Goal: Task Accomplishment & Management: Manage account settings

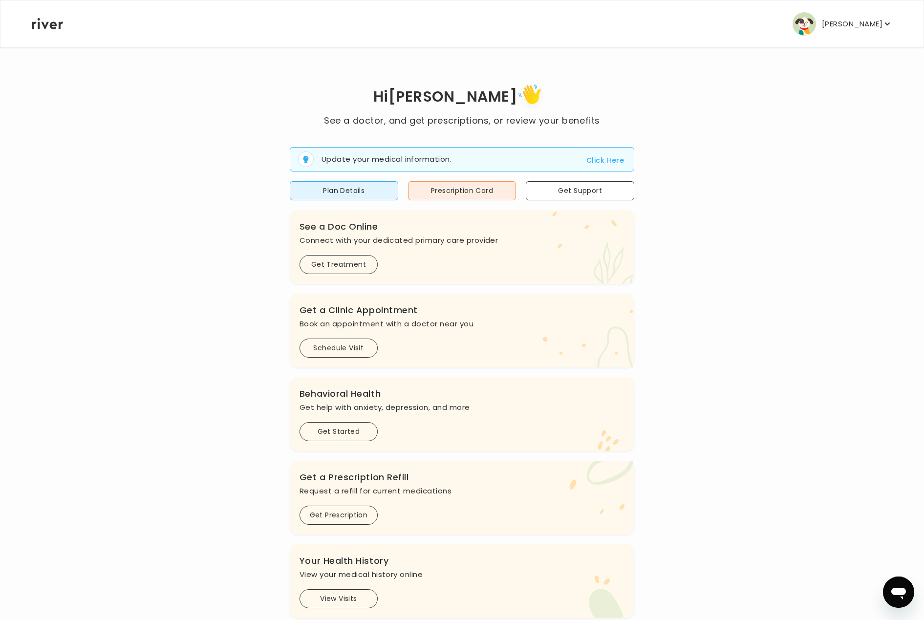
click at [824, 19] on button "[PERSON_NAME]" at bounding box center [843, 23] width 100 height 23
click at [843, 21] on p "[PERSON_NAME]" at bounding box center [852, 24] width 61 height 14
click at [838, 100] on div "Activate Card" at bounding box center [843, 97] width 97 height 22
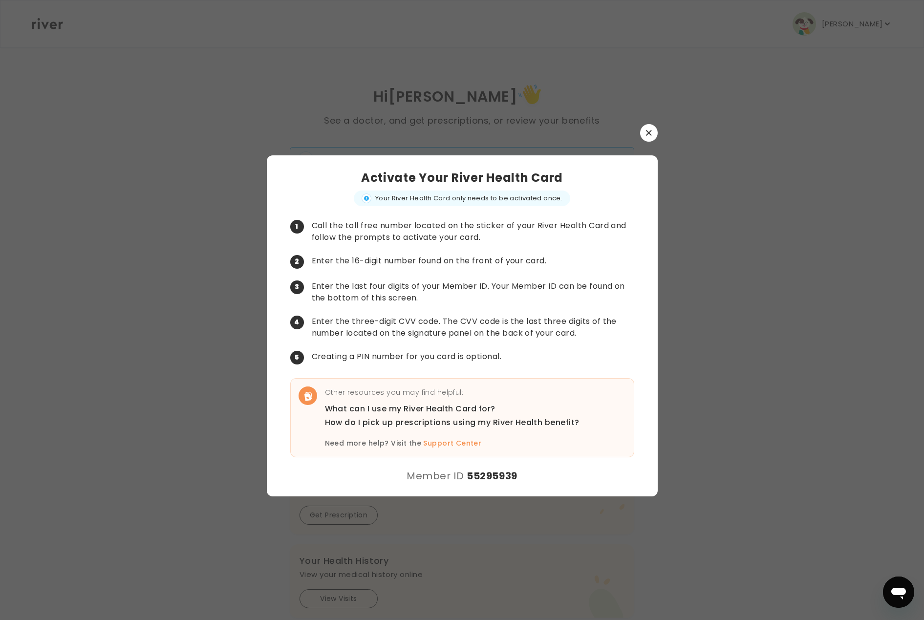
click at [649, 126] on button "button" at bounding box center [649, 133] width 18 height 18
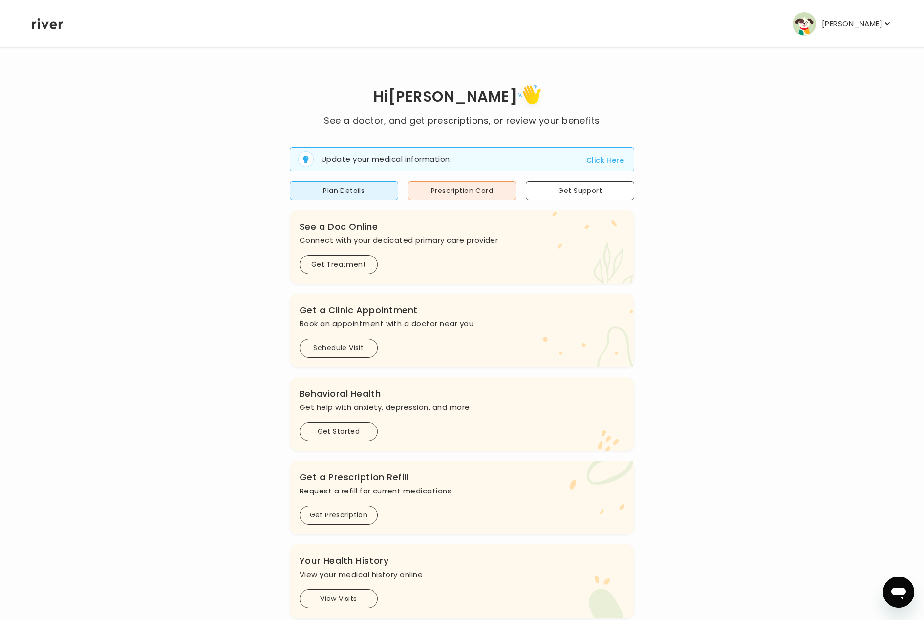
click at [849, 24] on p "[PERSON_NAME]" at bounding box center [852, 24] width 61 height 14
click at [842, 176] on div "Logout" at bounding box center [843, 185] width 97 height 22
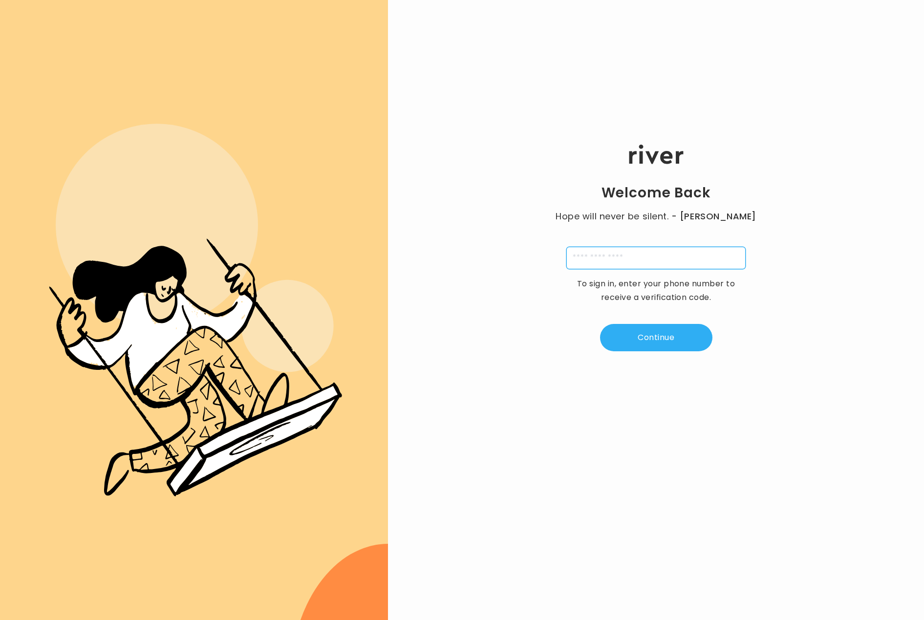
click at [618, 252] on input "tel" at bounding box center [655, 258] width 179 height 22
paste input "**********"
type input "**********"
click at [650, 339] on button "Continue" at bounding box center [656, 337] width 112 height 27
type input "*"
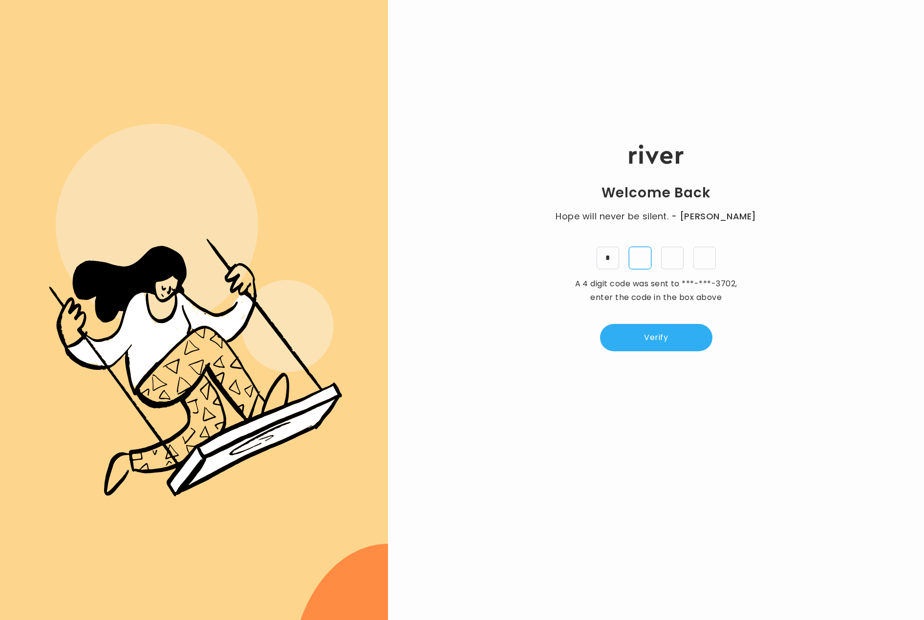
type input "*"
click at [672, 348] on button "Verify" at bounding box center [656, 337] width 112 height 27
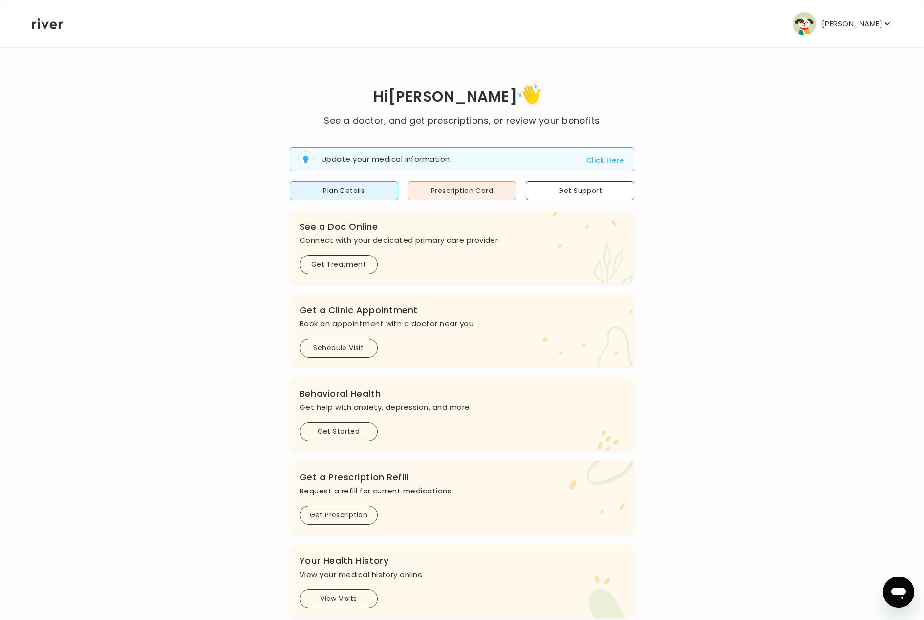
click at [838, 23] on p "[PERSON_NAME]" at bounding box center [852, 24] width 61 height 14
click at [844, 97] on div "Activate Card" at bounding box center [843, 97] width 97 height 22
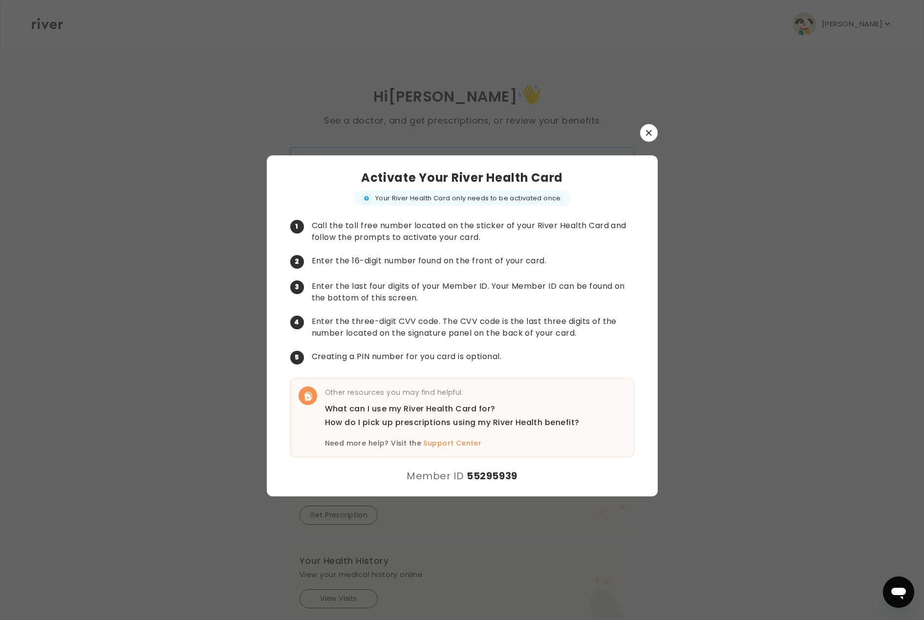
click at [656, 131] on button "button" at bounding box center [649, 133] width 18 height 18
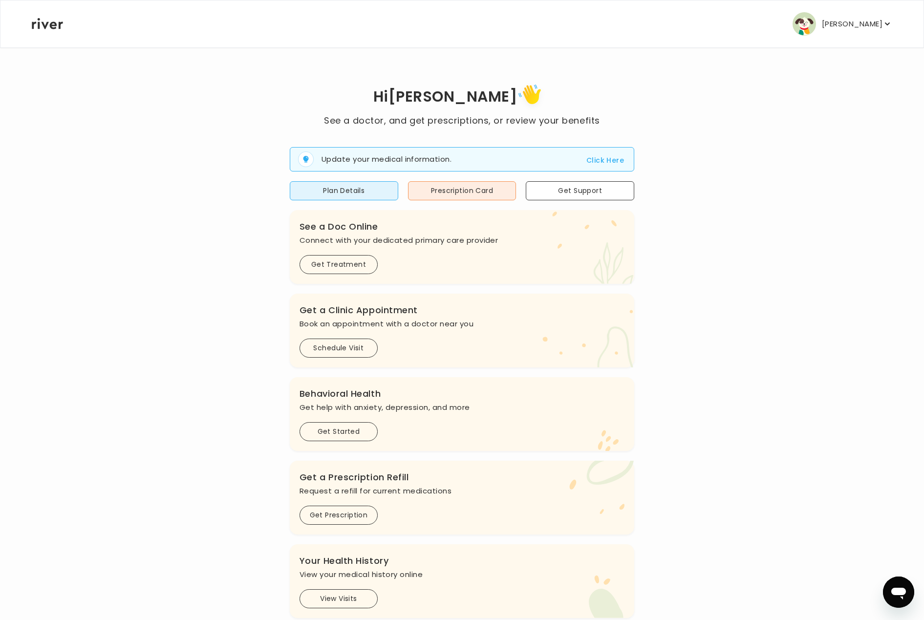
click at [819, 30] on button "[PERSON_NAME]" at bounding box center [843, 23] width 100 height 23
click at [837, 92] on div "Activate Card" at bounding box center [843, 97] width 97 height 22
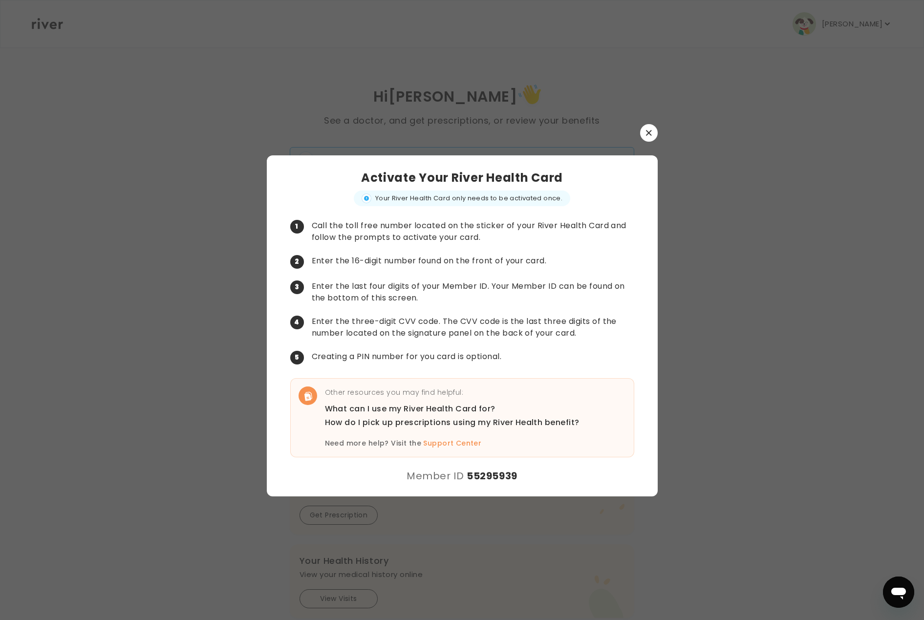
click at [668, 122] on div at bounding box center [462, 310] width 924 height 620
click at [651, 125] on button "button" at bounding box center [649, 133] width 18 height 18
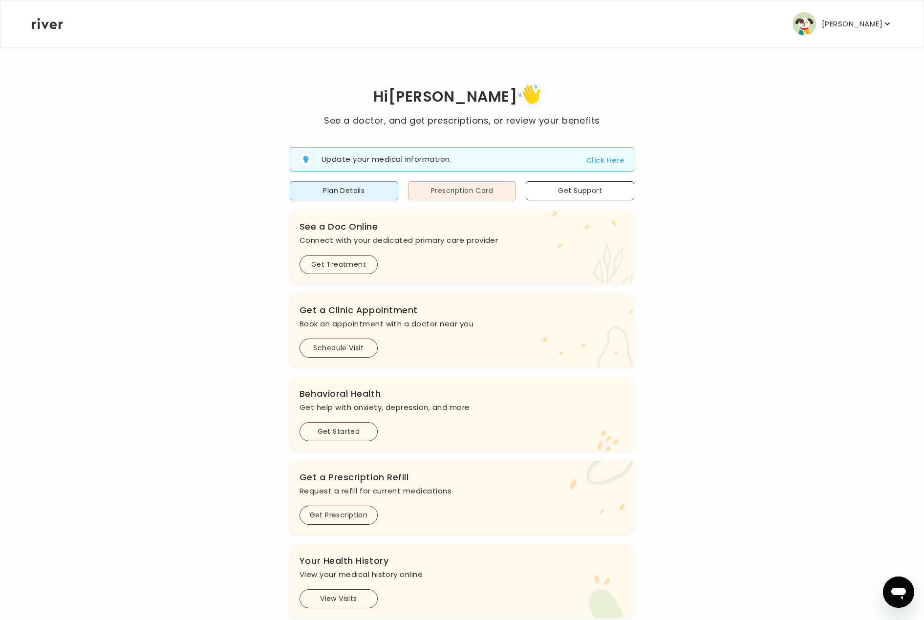
click at [457, 196] on button "Prescription Card" at bounding box center [462, 190] width 108 height 19
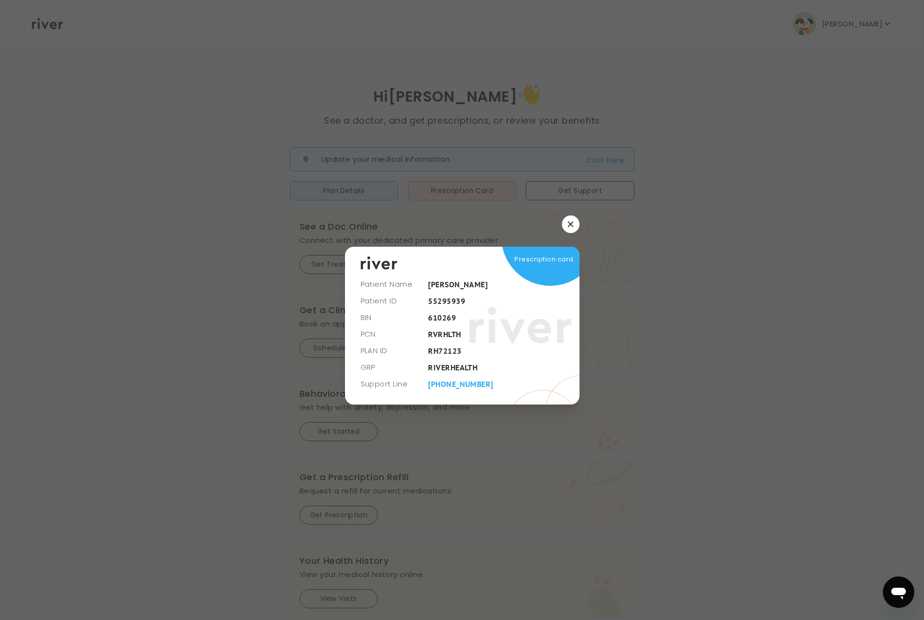
click at [572, 229] on button "button" at bounding box center [571, 224] width 18 height 18
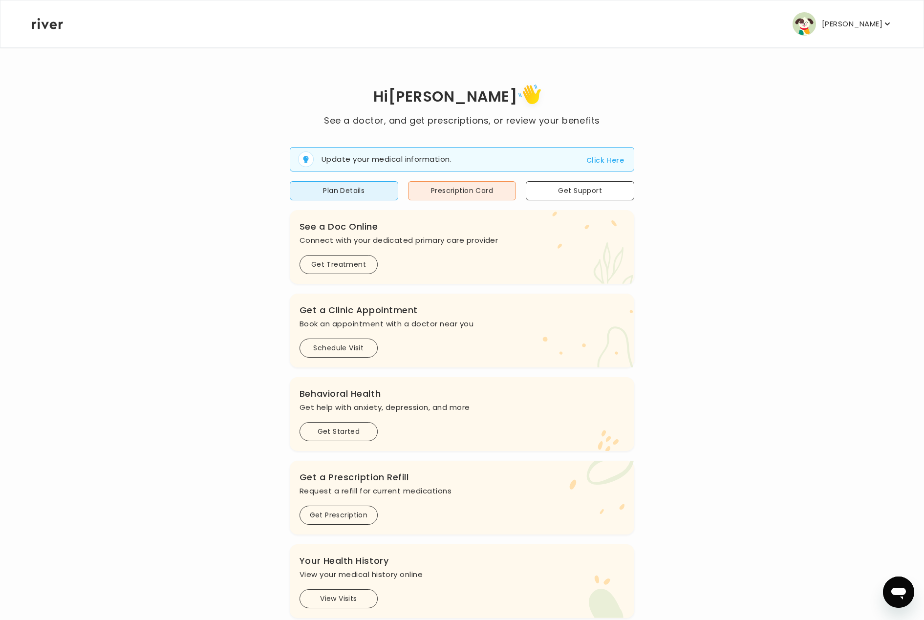
click at [821, 14] on button "[PERSON_NAME]" at bounding box center [843, 23] width 100 height 23
click at [790, 265] on div "Hi arnab See a doctor, and get prescriptions, or review your benefits Update yo…" at bounding box center [461, 349] width 861 height 537
click at [828, 25] on p "[PERSON_NAME]" at bounding box center [852, 24] width 61 height 14
click at [838, 92] on div "Activate Card" at bounding box center [843, 97] width 97 height 22
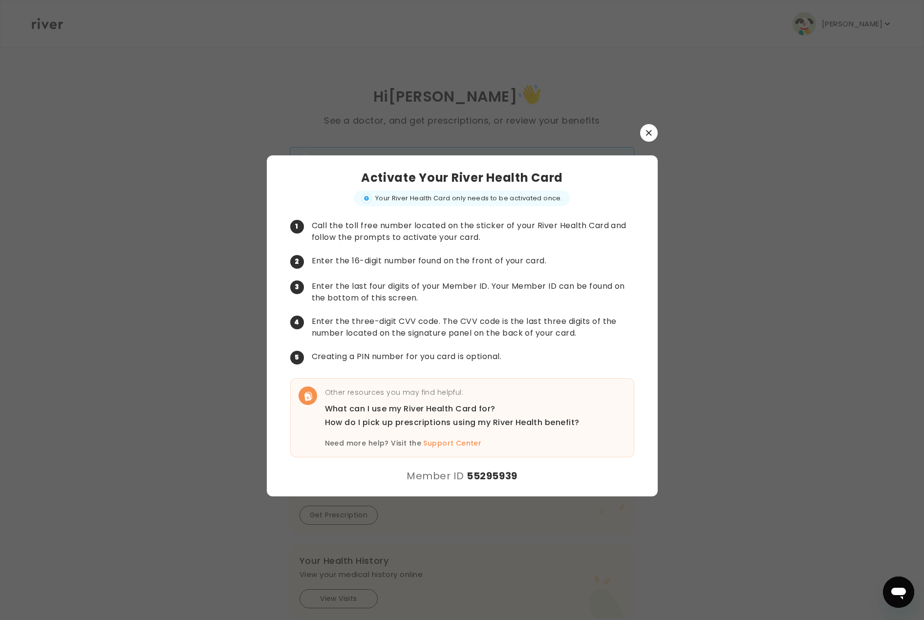
click at [650, 133] on icon "button" at bounding box center [649, 133] width 6 height 6
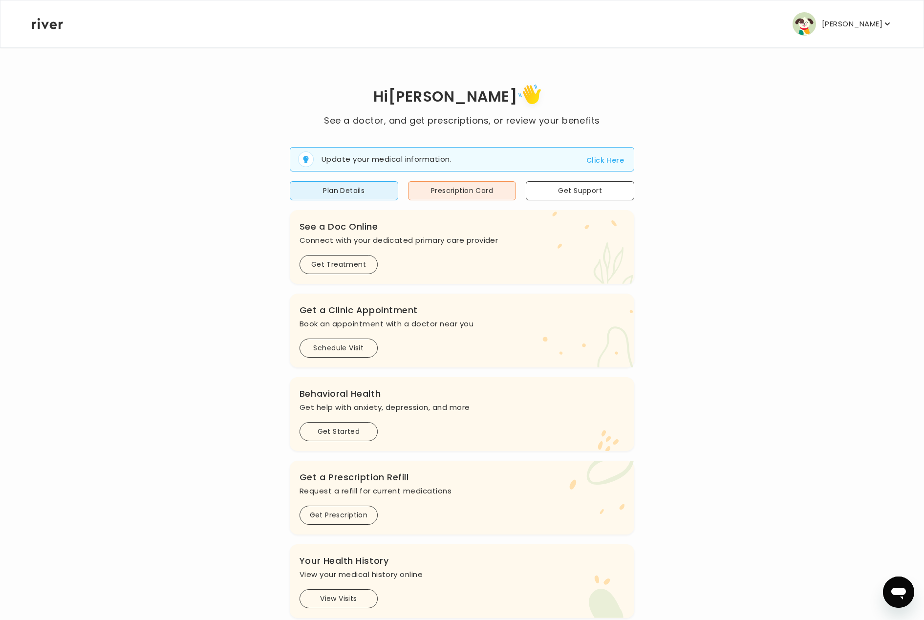
click at [836, 21] on p "[PERSON_NAME]" at bounding box center [852, 24] width 61 height 14
click at [828, 101] on div "Activate Card" at bounding box center [843, 97] width 97 height 22
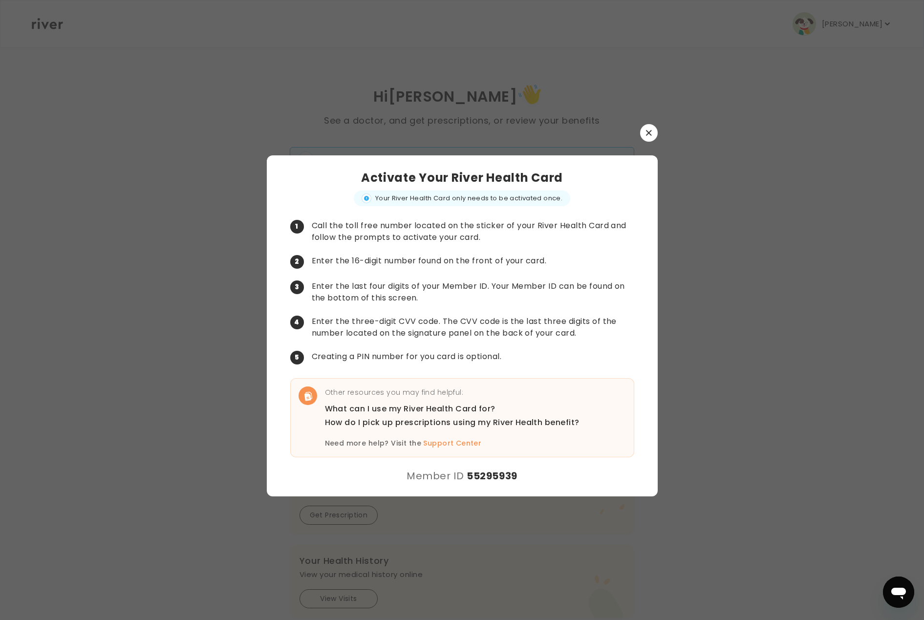
click at [653, 132] on button "button" at bounding box center [649, 133] width 18 height 18
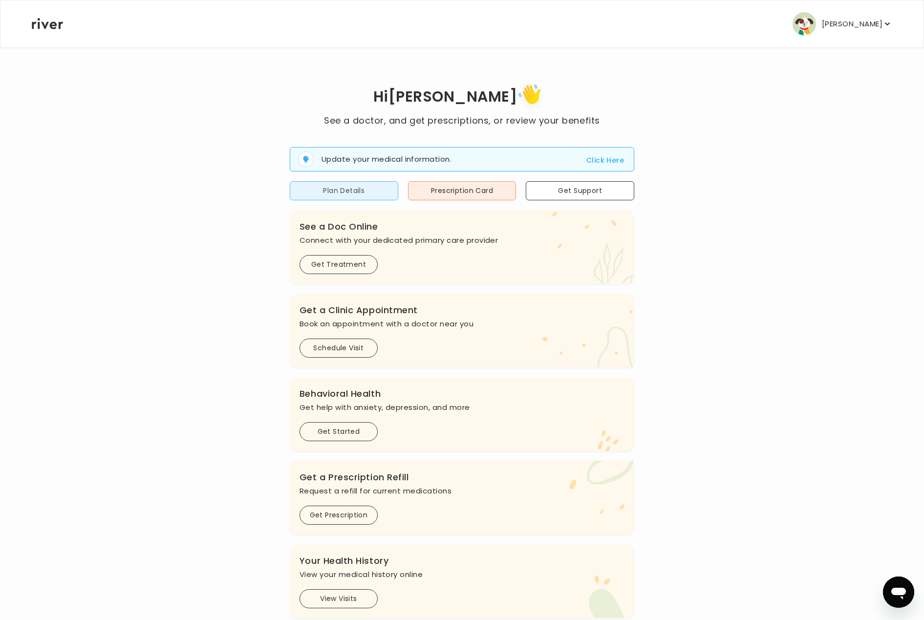
click at [356, 186] on button "Plan Details" at bounding box center [344, 190] width 108 height 19
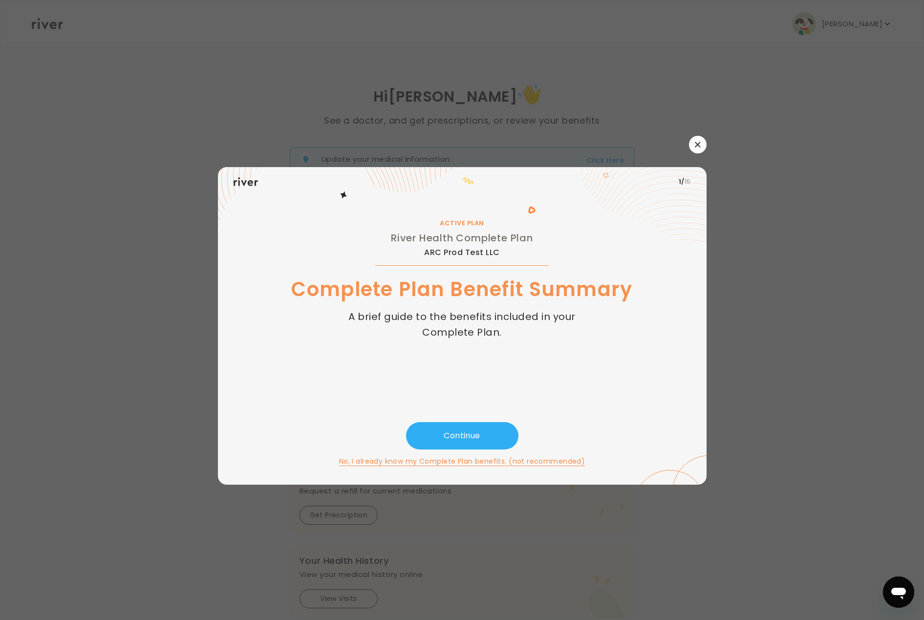
click at [707, 149] on div at bounding box center [462, 310] width 924 height 620
click at [702, 147] on button "button" at bounding box center [698, 145] width 18 height 18
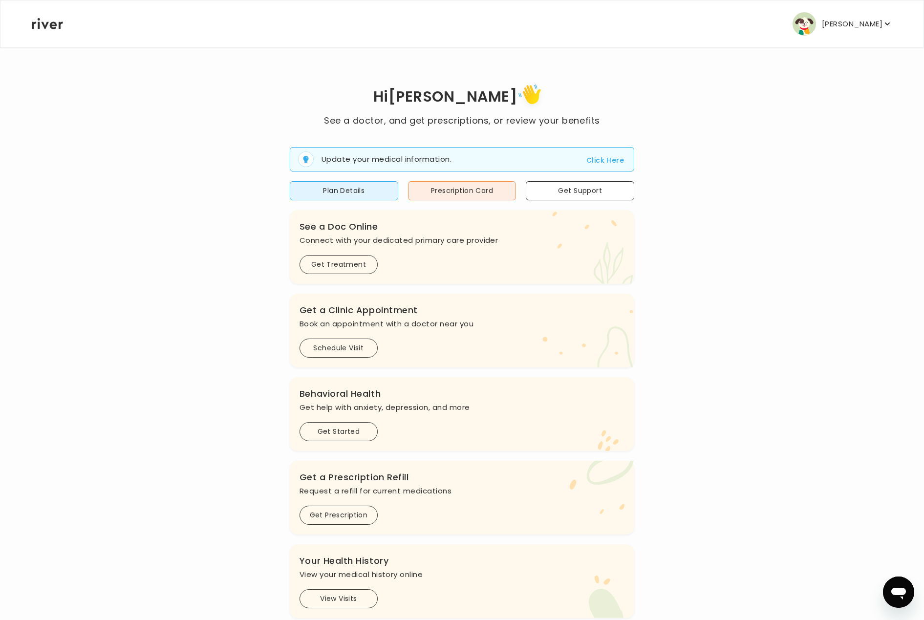
click at [825, 21] on p "[PERSON_NAME]" at bounding box center [852, 24] width 61 height 14
click at [849, 23] on p "[PERSON_NAME]" at bounding box center [852, 24] width 61 height 14
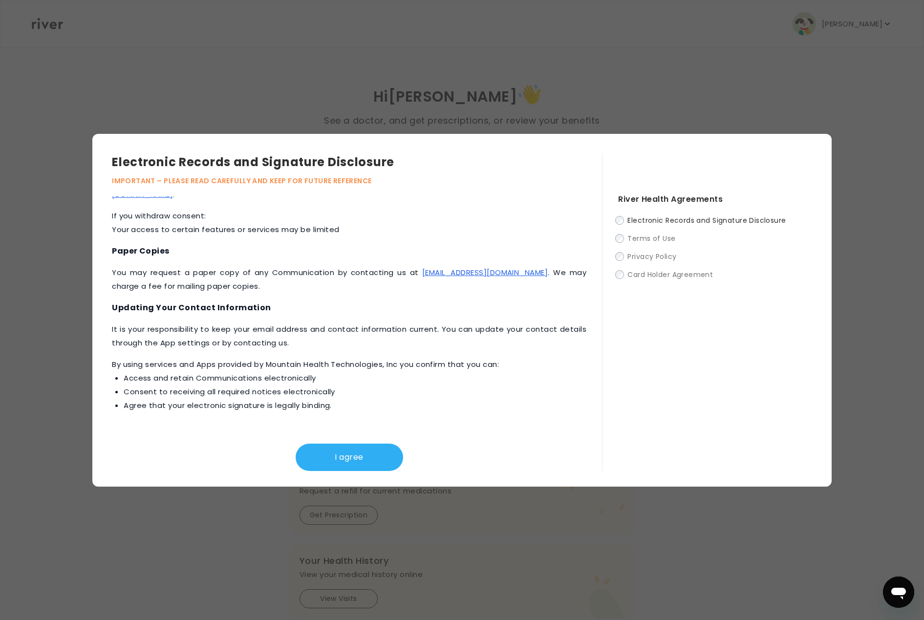
scroll to position [127, 0]
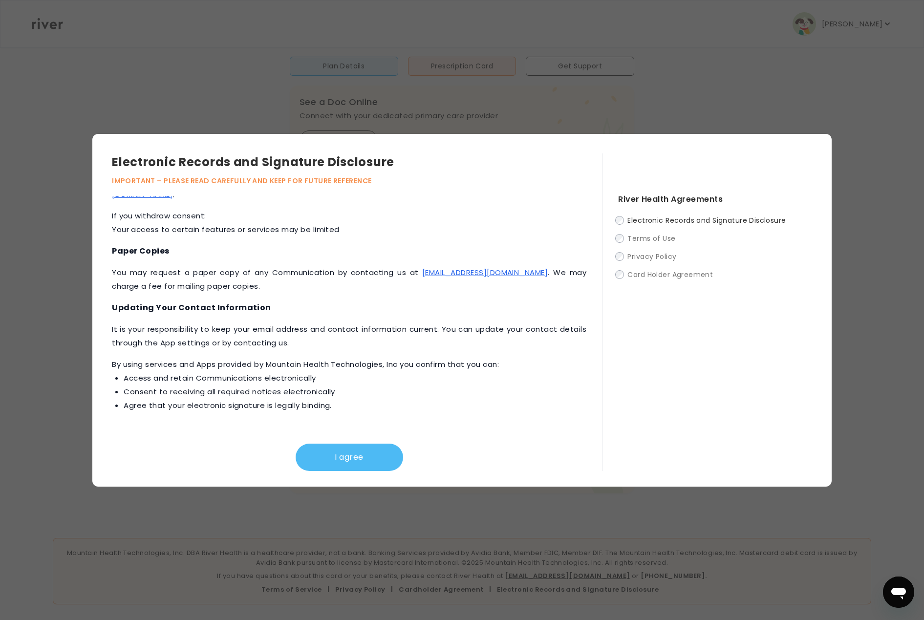
click at [335, 461] on button "I agree" at bounding box center [349, 457] width 107 height 27
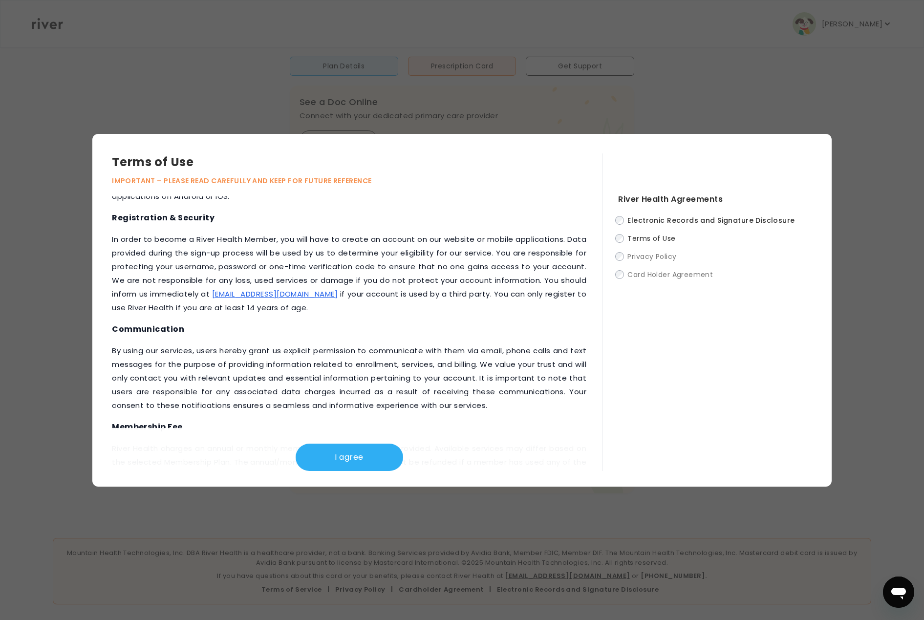
scroll to position [1025, 0]
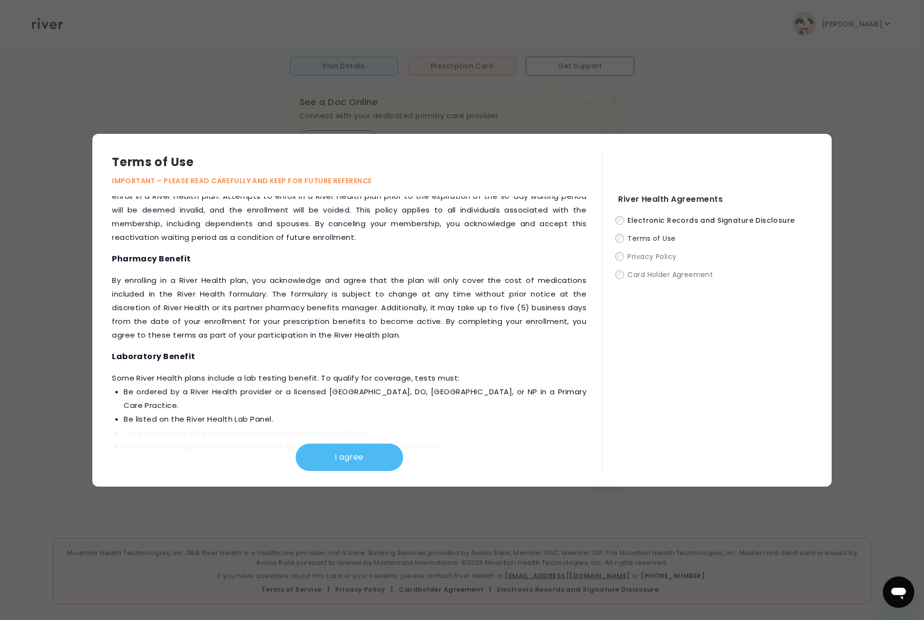
click at [334, 446] on button "I agree" at bounding box center [349, 457] width 107 height 27
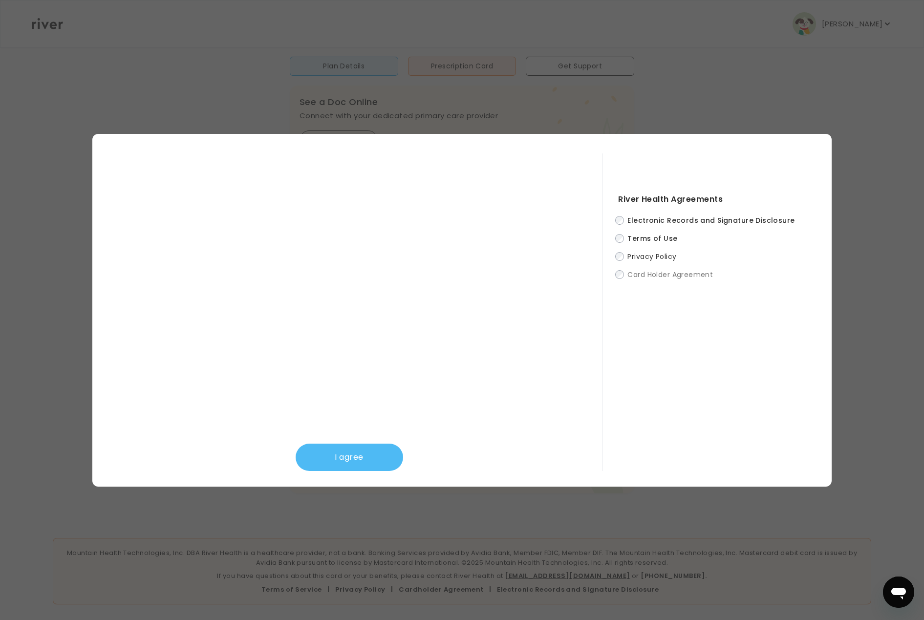
click at [366, 469] on button "I agree" at bounding box center [349, 457] width 107 height 27
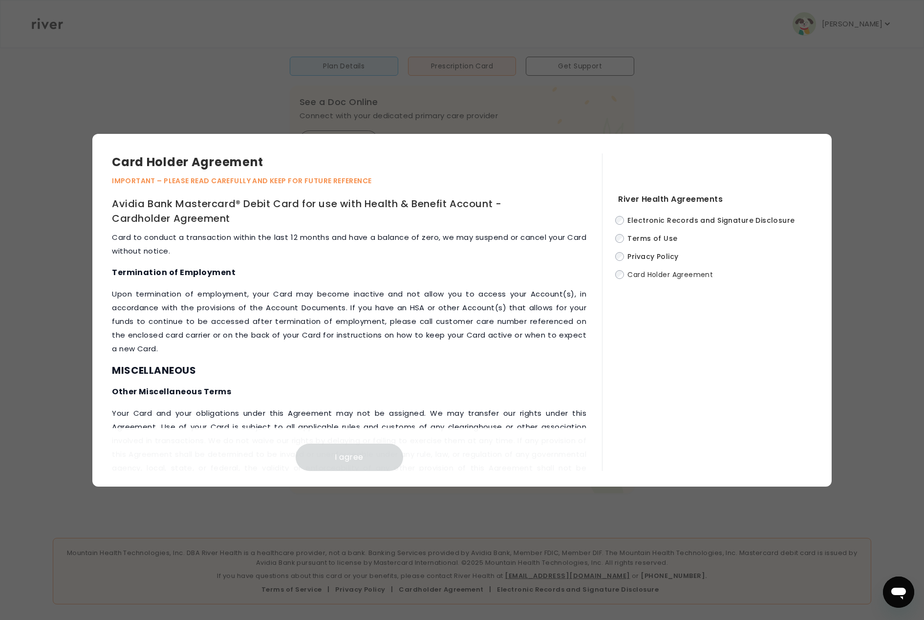
scroll to position [4070, 0]
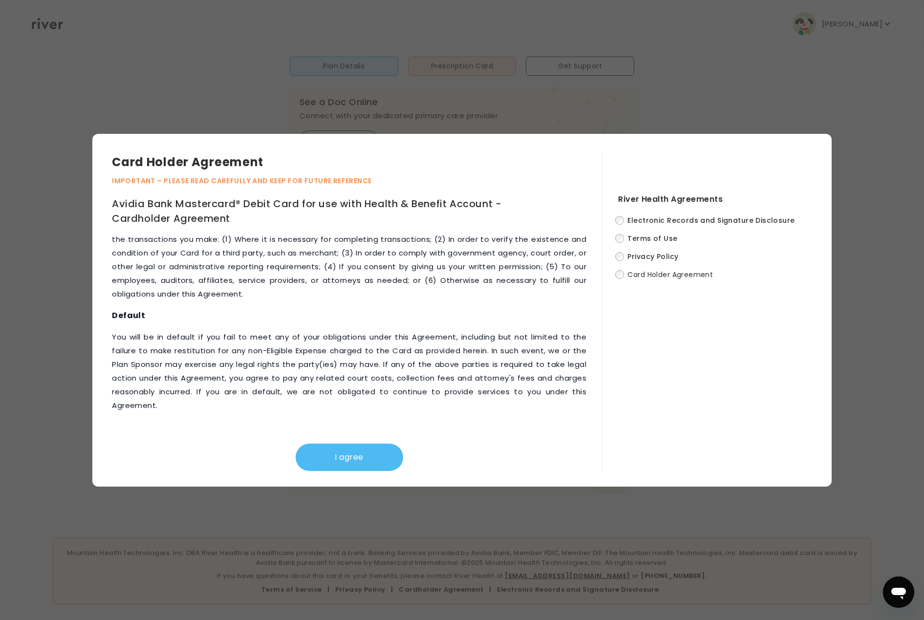
click at [369, 446] on button "I agree" at bounding box center [349, 457] width 107 height 27
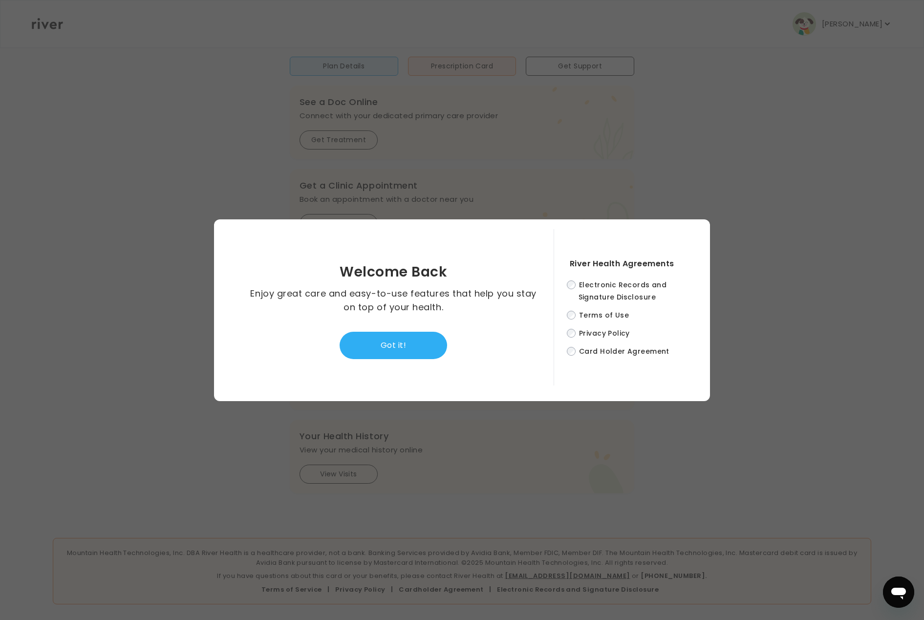
click at [393, 359] on div "Welcome Back Enjoy great care and easy-to-use features that help you stay on to…" at bounding box center [394, 312] width 320 height 147
click at [394, 347] on button "Got it!" at bounding box center [393, 345] width 107 height 27
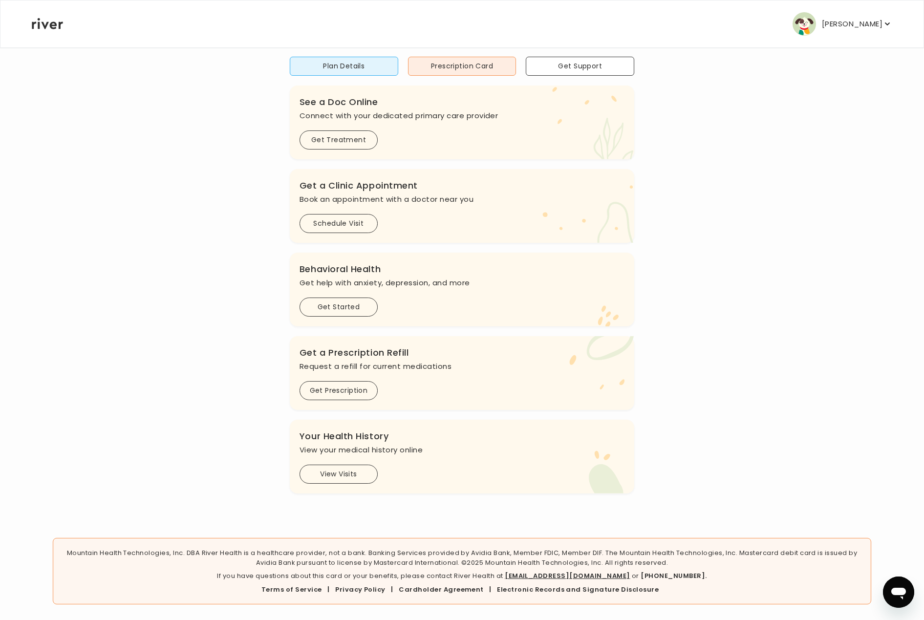
click at [820, 30] on button "[PERSON_NAME]" at bounding box center [843, 23] width 100 height 23
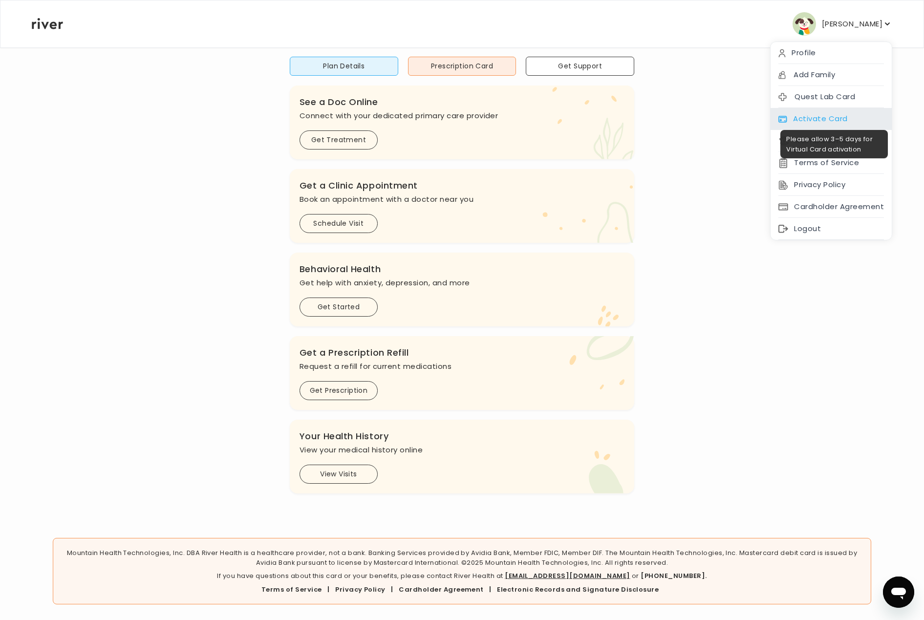
click at [816, 120] on div "Activate Card" at bounding box center [831, 119] width 121 height 22
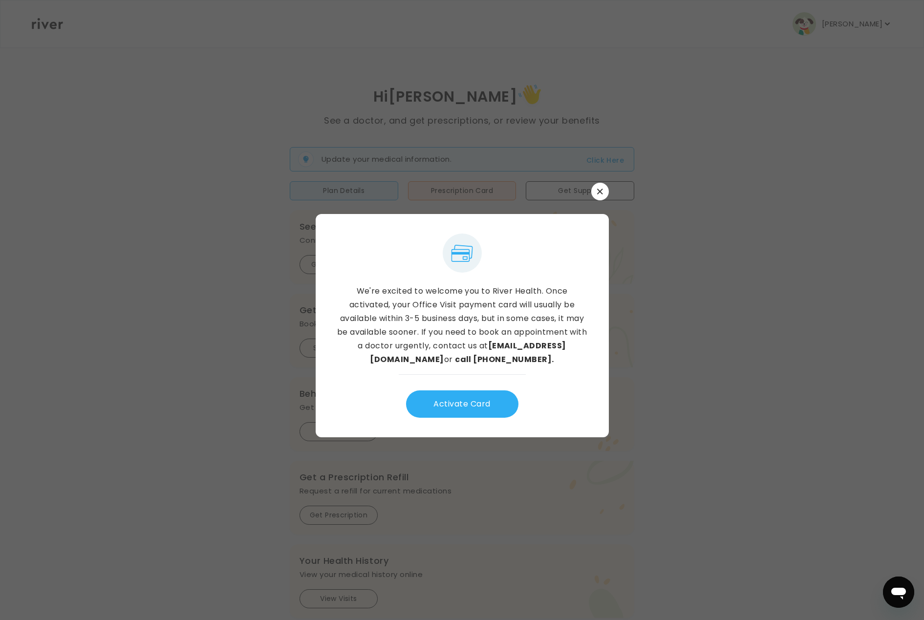
scroll to position [0, 0]
click at [469, 408] on button "Activate Card" at bounding box center [462, 403] width 112 height 27
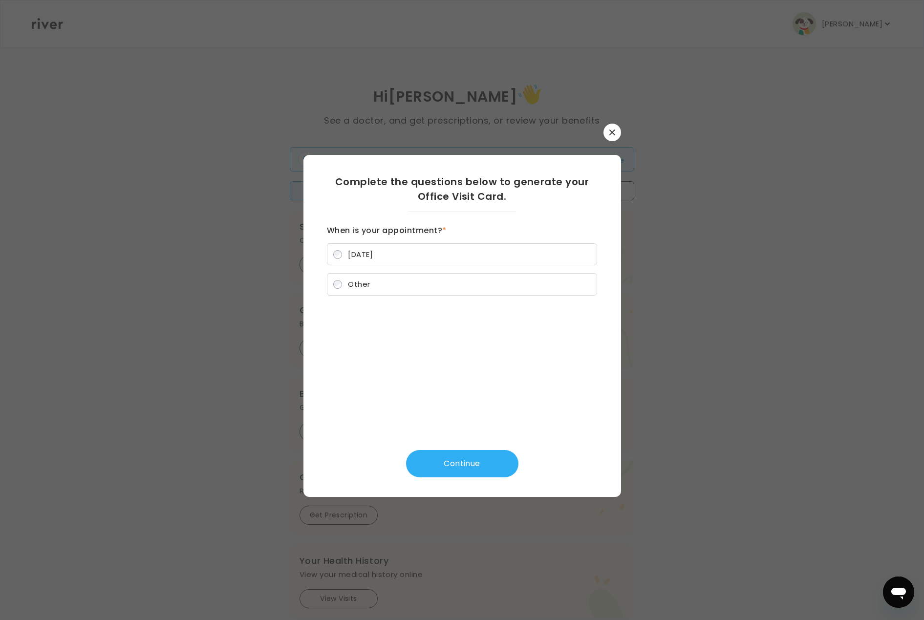
click at [448, 257] on label "[DATE]" at bounding box center [462, 254] width 270 height 22
click at [452, 472] on button "Continue" at bounding box center [462, 463] width 112 height 27
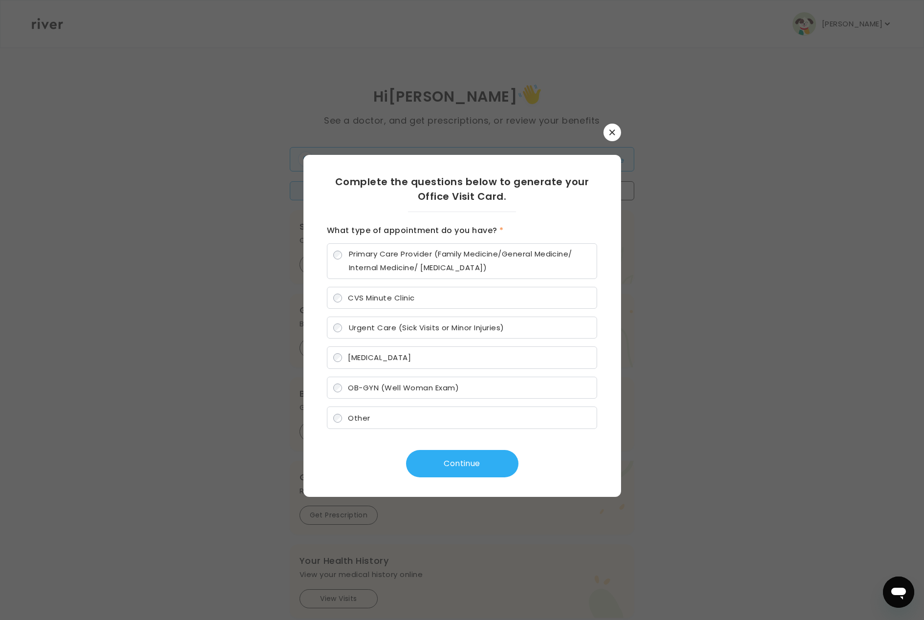
click at [441, 301] on label "CVS Minute Clinic" at bounding box center [462, 298] width 270 height 22
click at [439, 458] on button "Continue" at bounding box center [462, 463] width 112 height 27
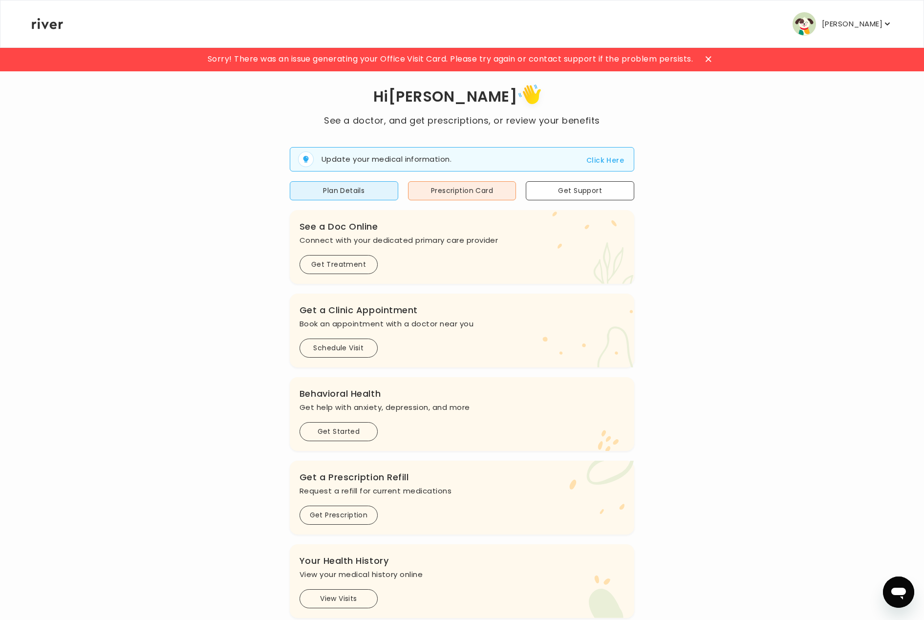
click at [838, 23] on p "[PERSON_NAME]" at bounding box center [852, 24] width 61 height 14
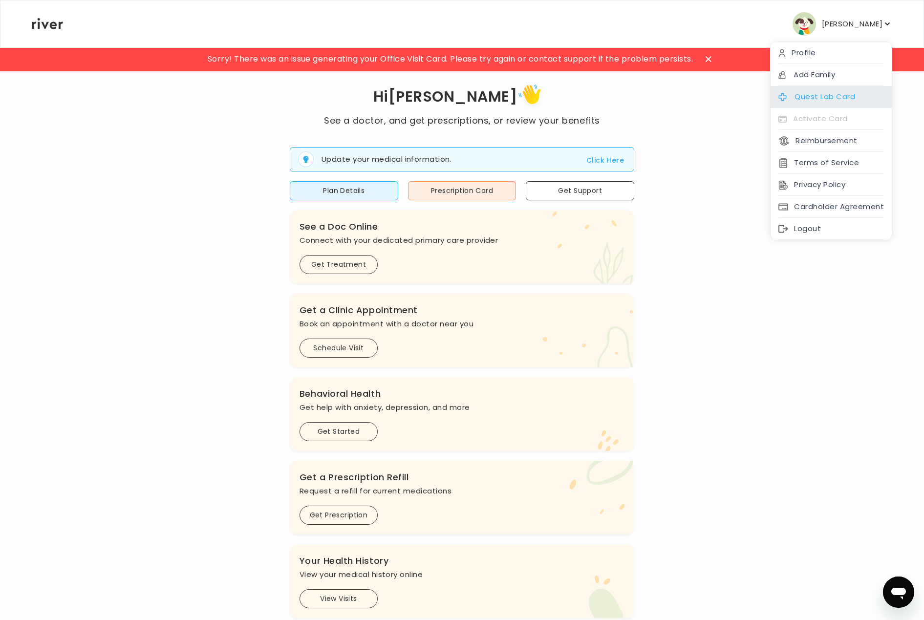
click at [825, 95] on div "Quest Lab Card" at bounding box center [831, 97] width 121 height 22
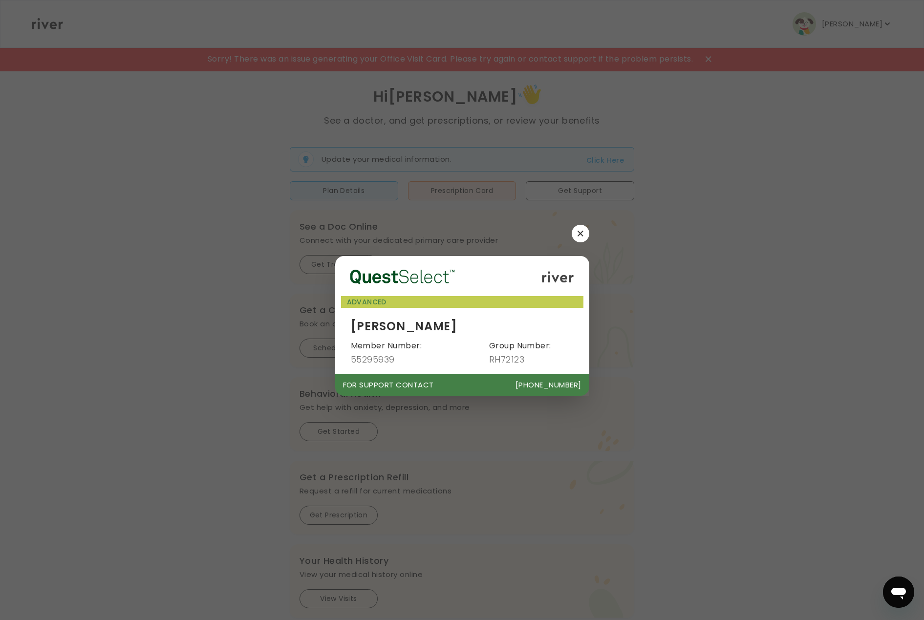
click at [577, 237] on button "button" at bounding box center [581, 234] width 18 height 18
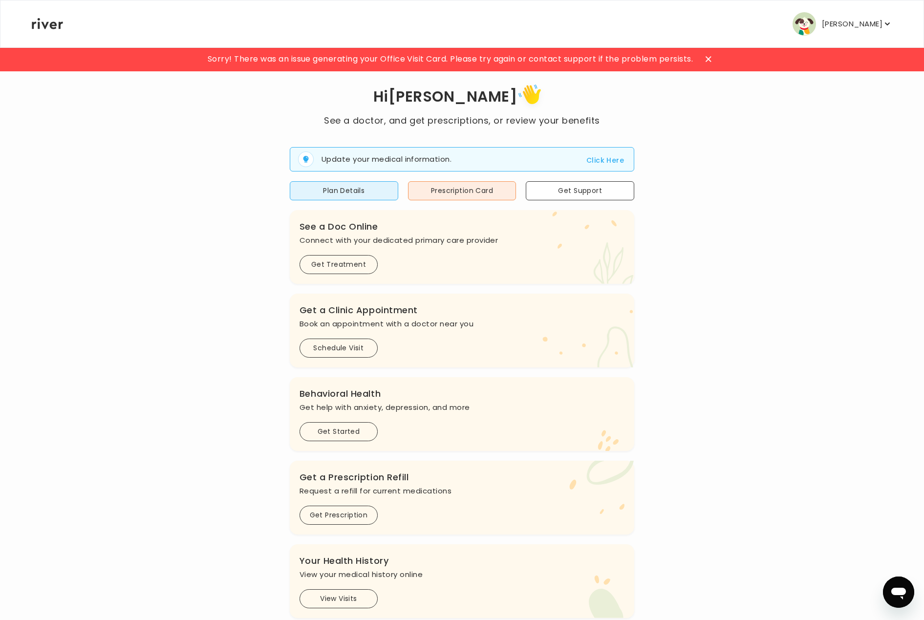
click at [869, 22] on p "[PERSON_NAME]" at bounding box center [852, 24] width 61 height 14
click at [633, 96] on div "Hi arnab See a doctor, and get prescriptions, or review your benefits Update yo…" at bounding box center [461, 349] width 861 height 537
click at [839, 24] on p "[PERSON_NAME]" at bounding box center [852, 24] width 61 height 14
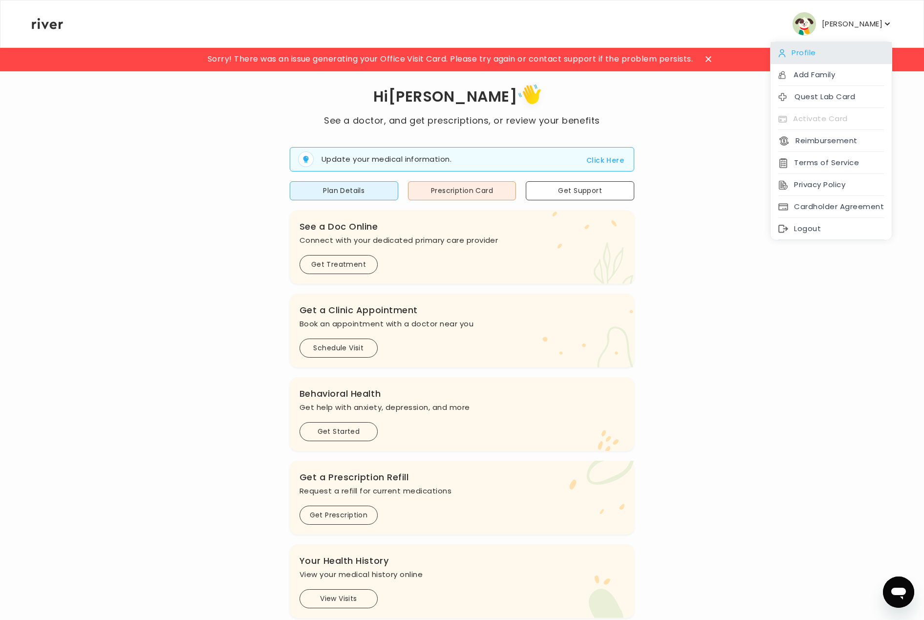
click at [808, 57] on div "Profile" at bounding box center [831, 53] width 121 height 22
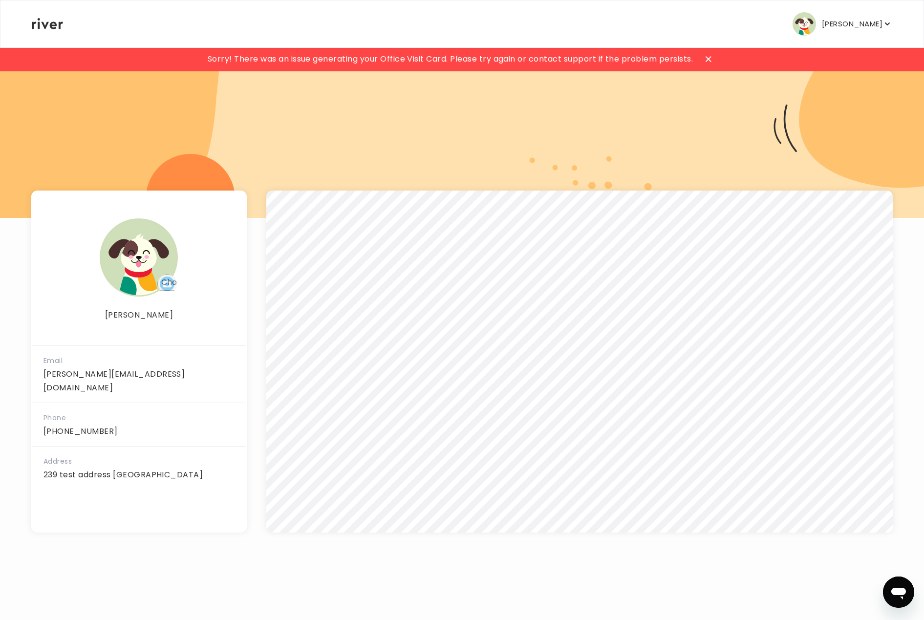
click at [43, 24] on icon at bounding box center [47, 23] width 31 height 11
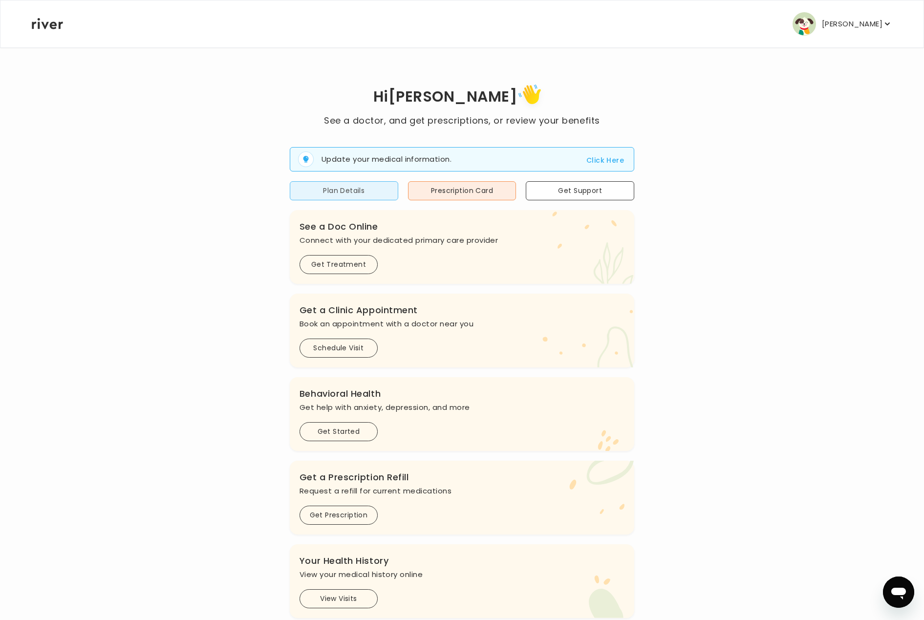
click at [348, 188] on button "Plan Details" at bounding box center [344, 190] width 108 height 19
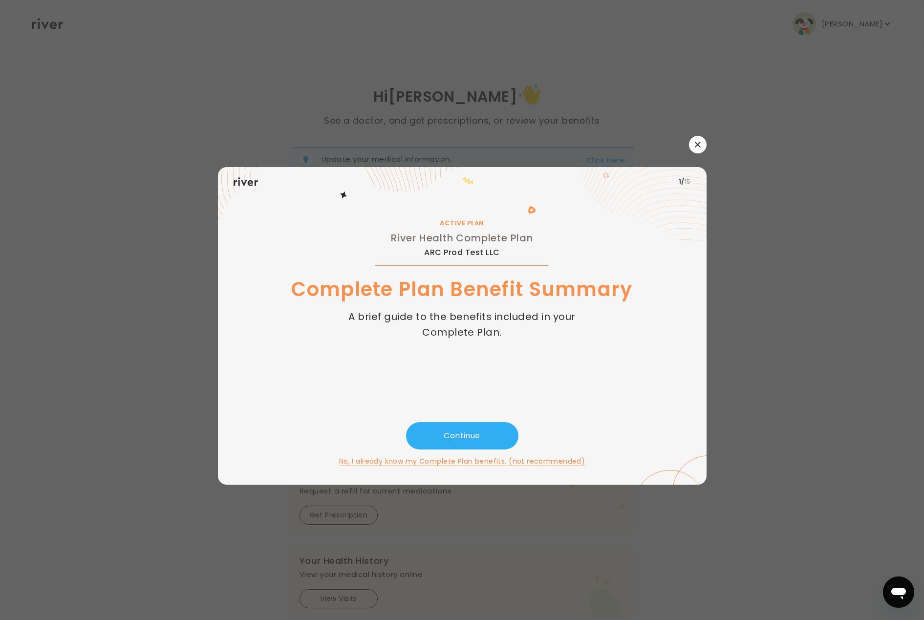
click at [698, 146] on icon "button" at bounding box center [697, 144] width 5 height 5
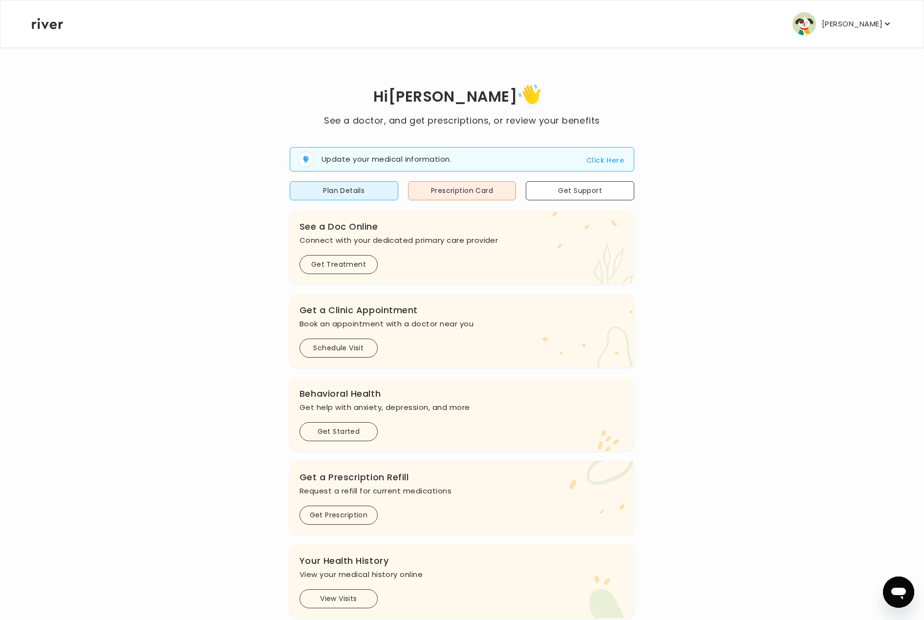
click at [867, 23] on p "[PERSON_NAME]" at bounding box center [852, 24] width 61 height 14
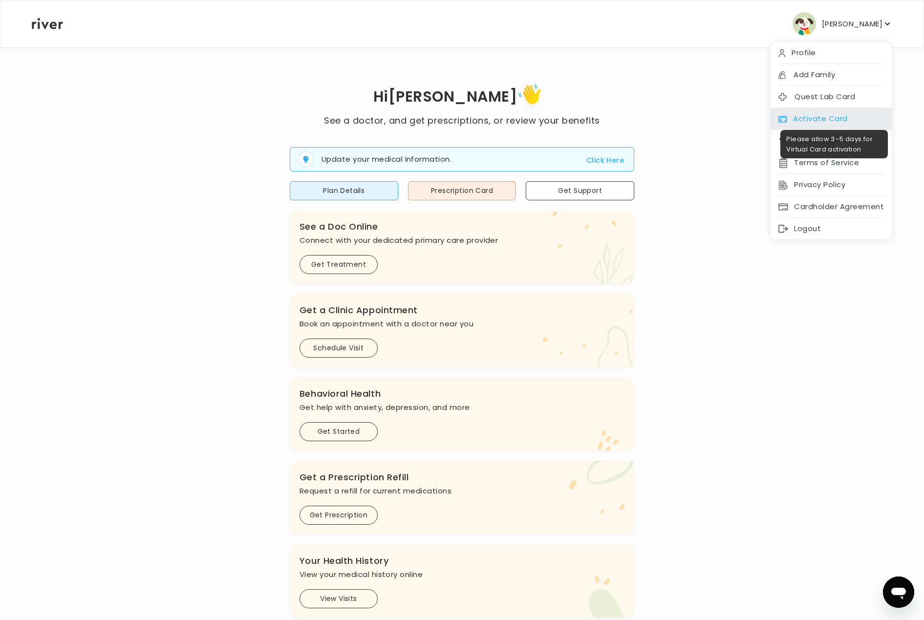
click at [817, 112] on div "Activate Card" at bounding box center [831, 119] width 121 height 22
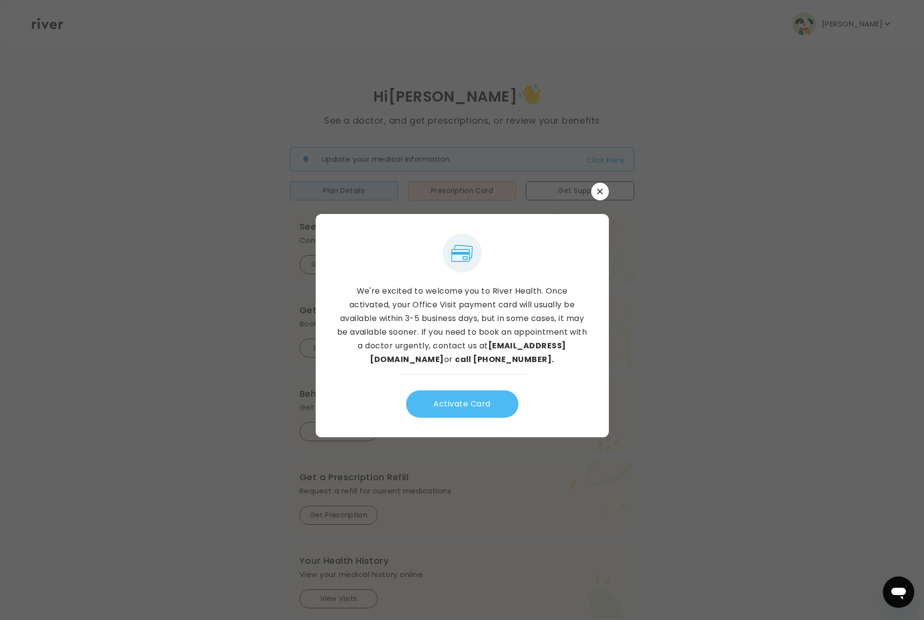
click at [453, 406] on button "Activate Card" at bounding box center [462, 403] width 112 height 27
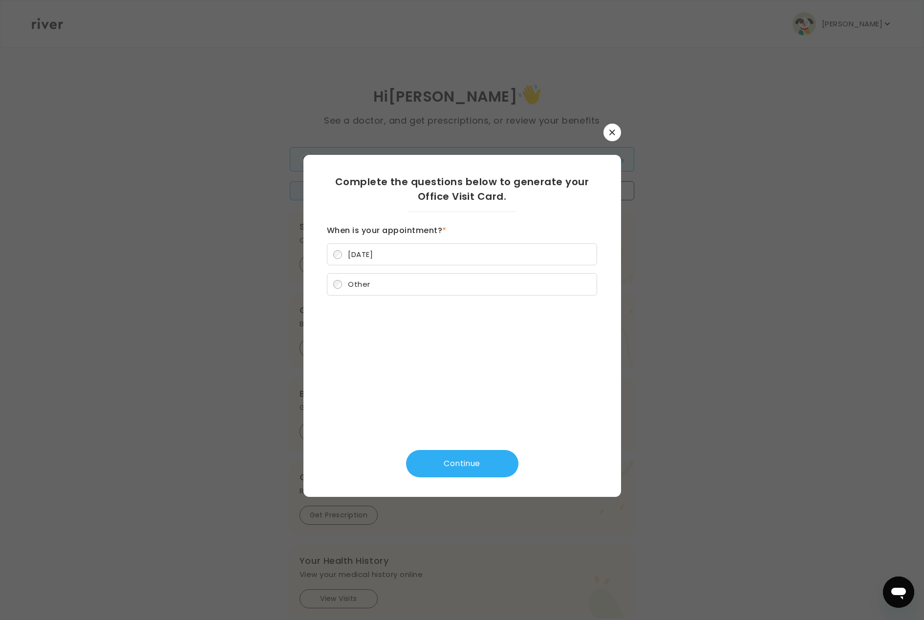
click at [429, 250] on label "[DATE]" at bounding box center [462, 254] width 270 height 22
click at [469, 461] on button "Continue" at bounding box center [462, 463] width 112 height 27
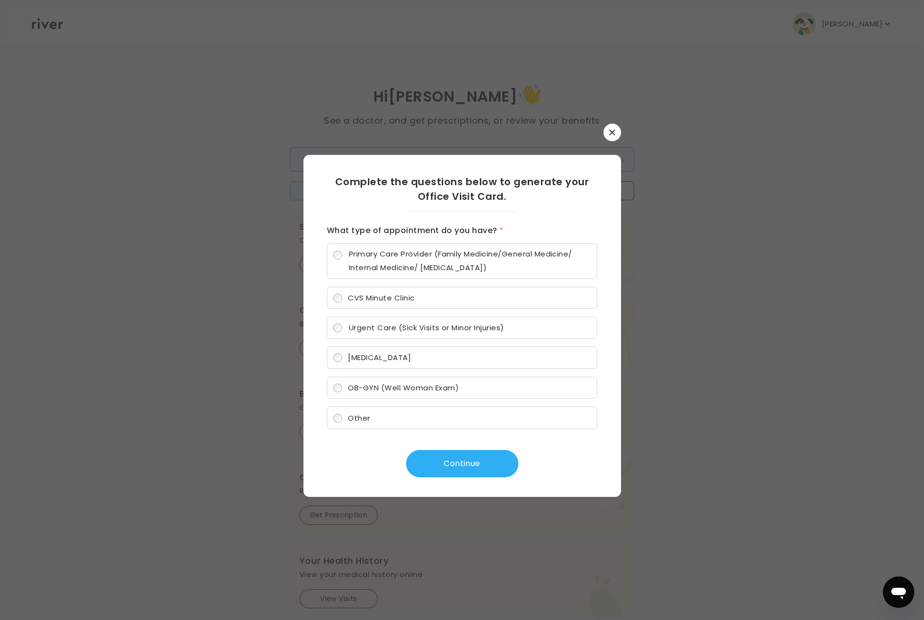
click at [412, 294] on span "CVS Minute Clinic" at bounding box center [381, 298] width 66 height 10
click at [449, 471] on button "Continue" at bounding box center [462, 463] width 112 height 27
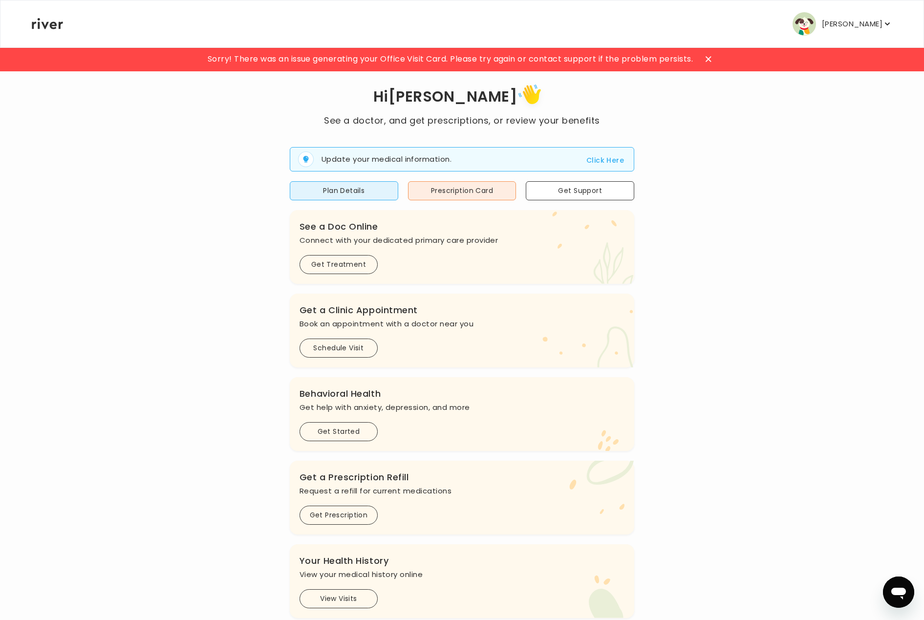
click at [835, 21] on p "[PERSON_NAME]" at bounding box center [852, 24] width 61 height 14
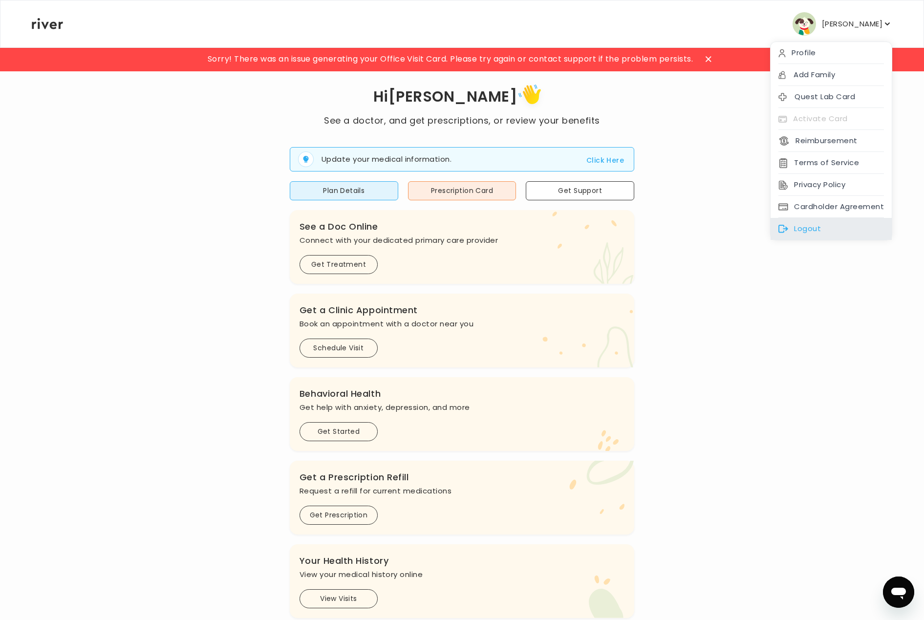
click at [831, 219] on div "Logout" at bounding box center [831, 229] width 121 height 22
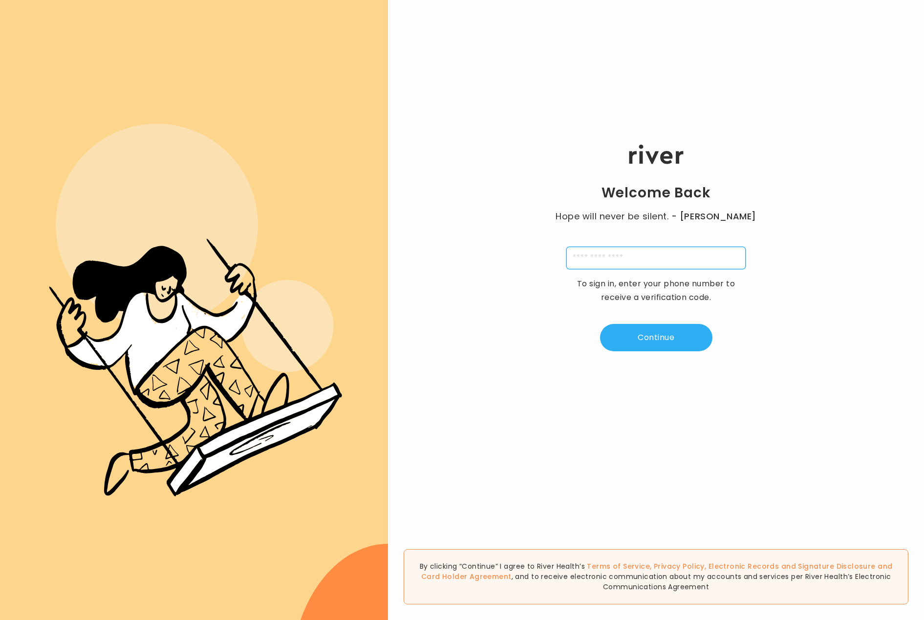
click at [648, 267] on input "tel" at bounding box center [655, 258] width 179 height 22
paste input "**********"
type input "**********"
click at [654, 324] on button "Continue" at bounding box center [656, 337] width 112 height 27
type input "*"
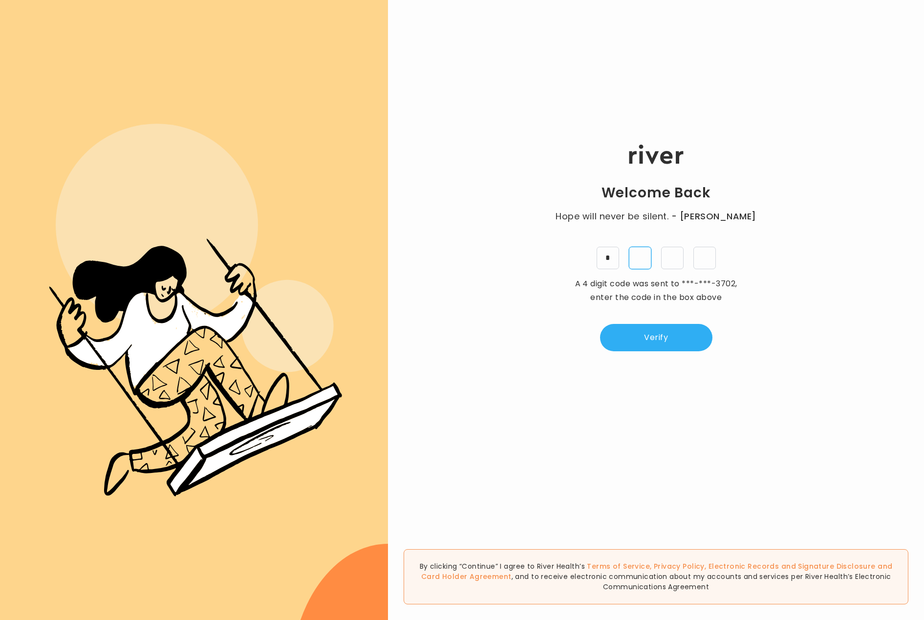
type input "*"
click at [689, 333] on button "Verify" at bounding box center [656, 337] width 112 height 27
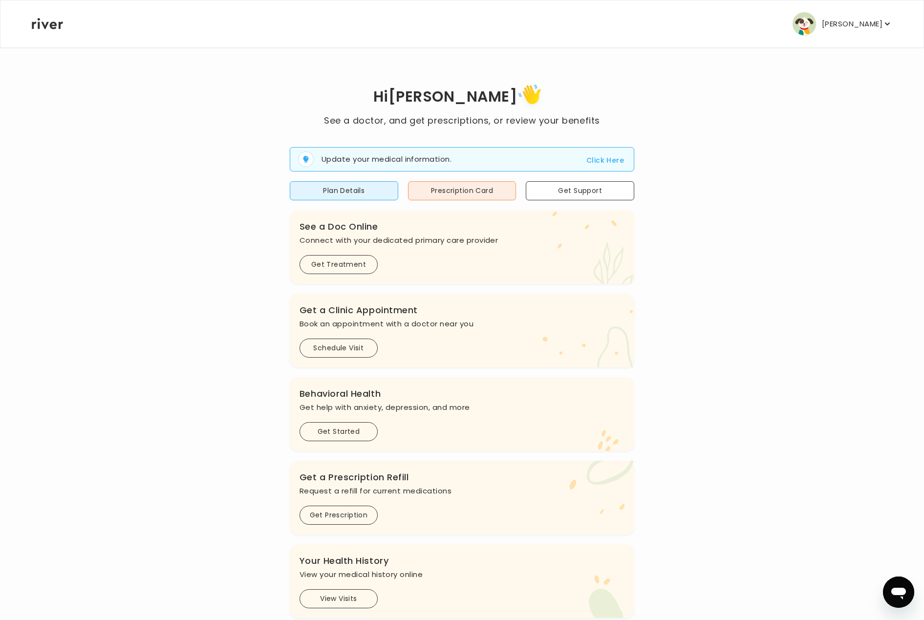
click at [819, 20] on button "[PERSON_NAME]" at bounding box center [843, 23] width 100 height 23
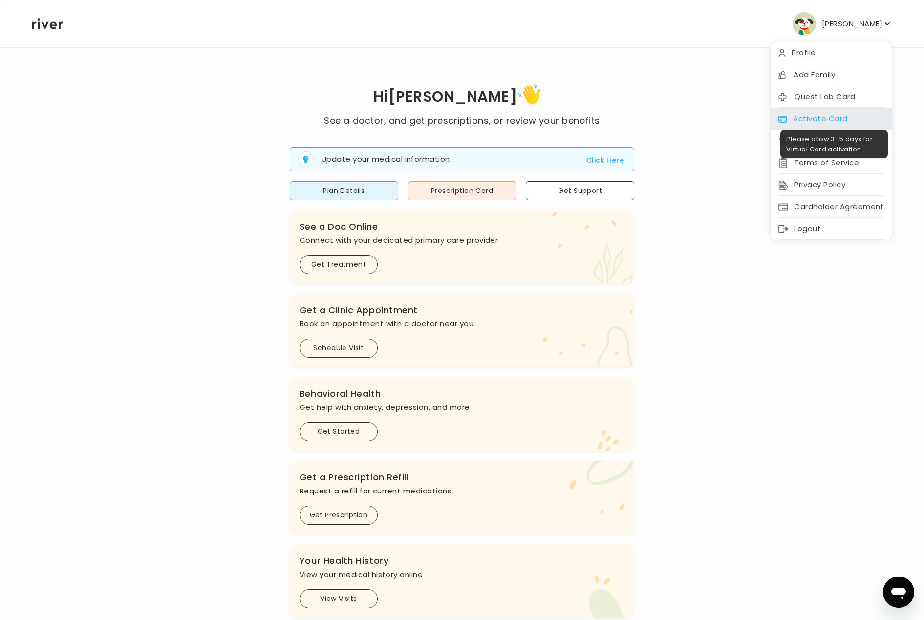
click at [819, 113] on div "Activate Card" at bounding box center [831, 119] width 121 height 22
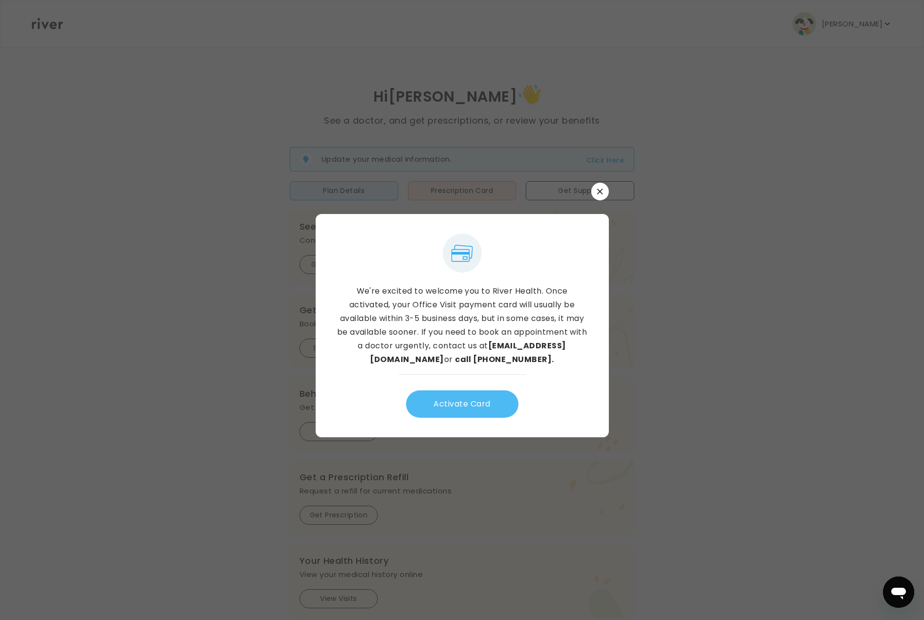
click at [467, 398] on button "Activate Card" at bounding box center [462, 403] width 112 height 27
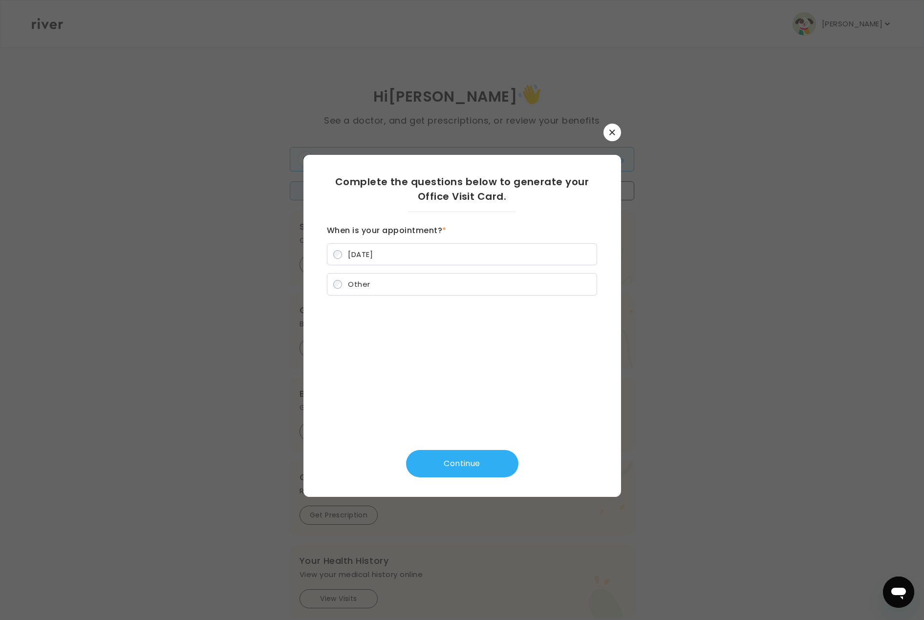
click at [459, 259] on label "[DATE]" at bounding box center [462, 254] width 270 height 22
click at [480, 468] on button "Continue" at bounding box center [462, 463] width 112 height 27
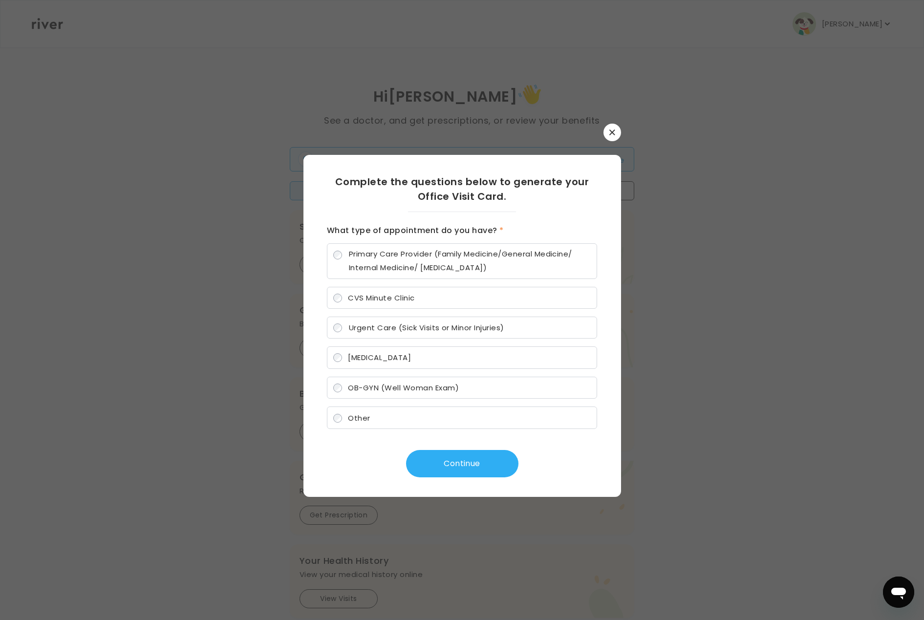
click at [453, 287] on label "CVS Minute Clinic" at bounding box center [462, 298] width 270 height 22
click at [486, 462] on button "Continue" at bounding box center [462, 463] width 112 height 27
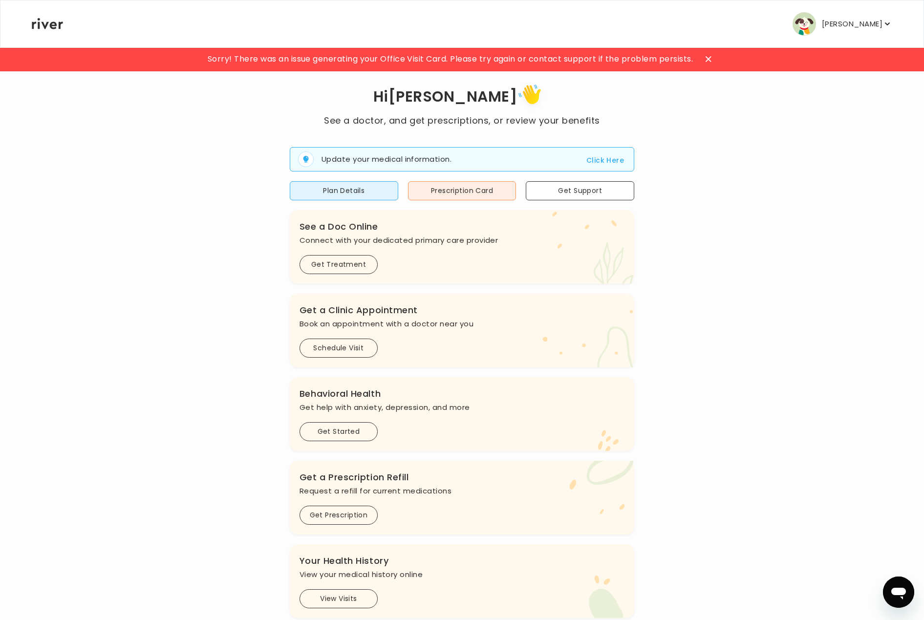
click at [820, 23] on button "[PERSON_NAME]" at bounding box center [843, 23] width 100 height 23
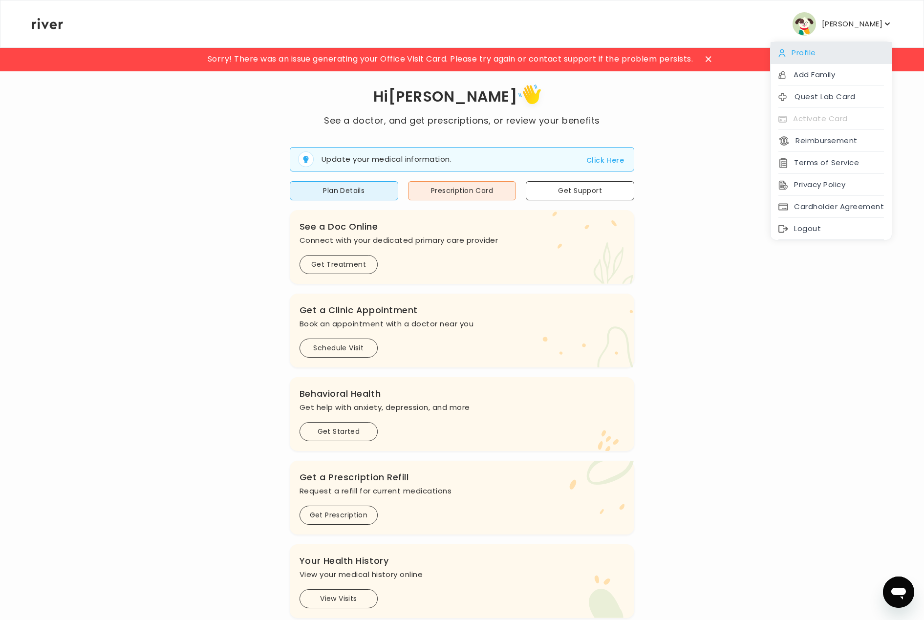
click at [826, 58] on div "Profile" at bounding box center [831, 53] width 121 height 22
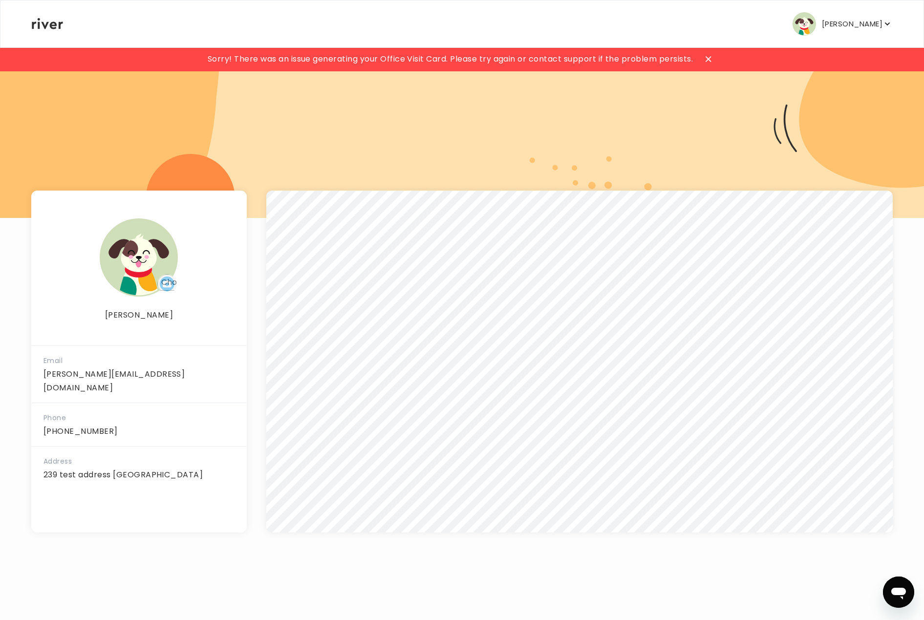
click at [53, 15] on div "arnab testacct Profile Add Family Quest Lab Card Activate Card Reimbursement Te…" at bounding box center [462, 23] width 860 height 47
click at [48, 24] on icon at bounding box center [47, 23] width 31 height 11
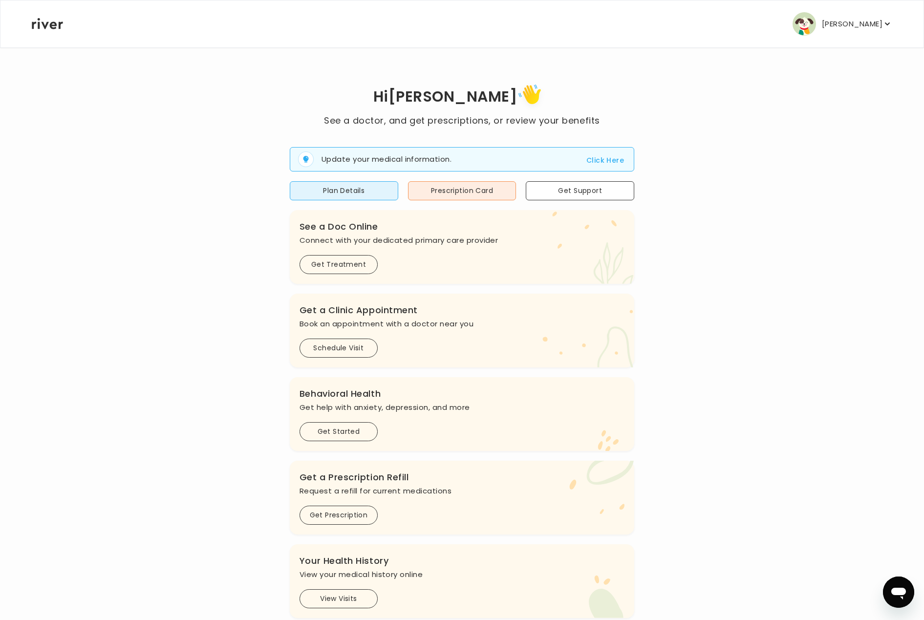
click at [48, 24] on icon at bounding box center [47, 23] width 31 height 11
click at [843, 30] on p "[PERSON_NAME]" at bounding box center [852, 24] width 61 height 14
click at [608, 163] on button "Click Here" at bounding box center [605, 160] width 38 height 12
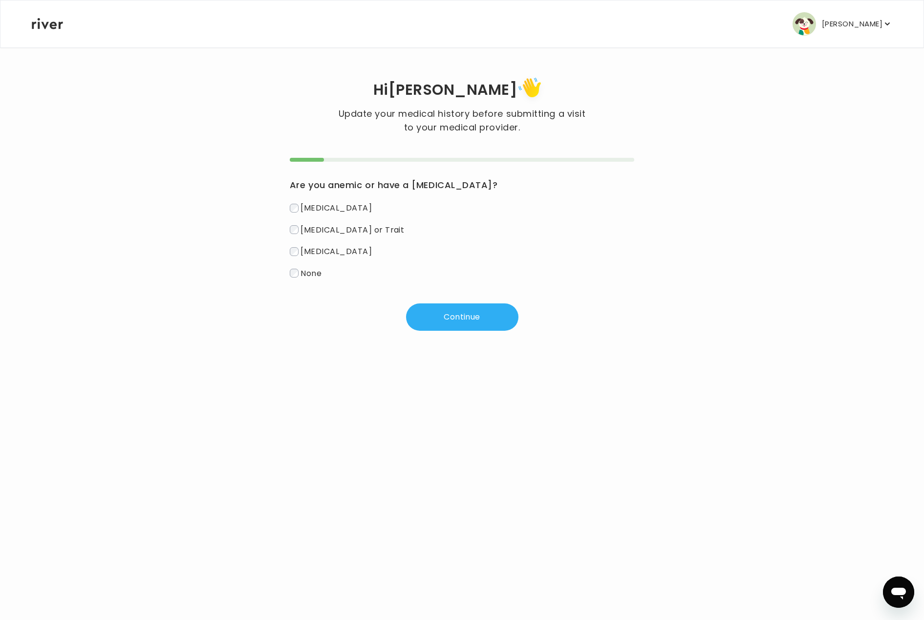
click at [45, 25] on icon at bounding box center [47, 23] width 31 height 11
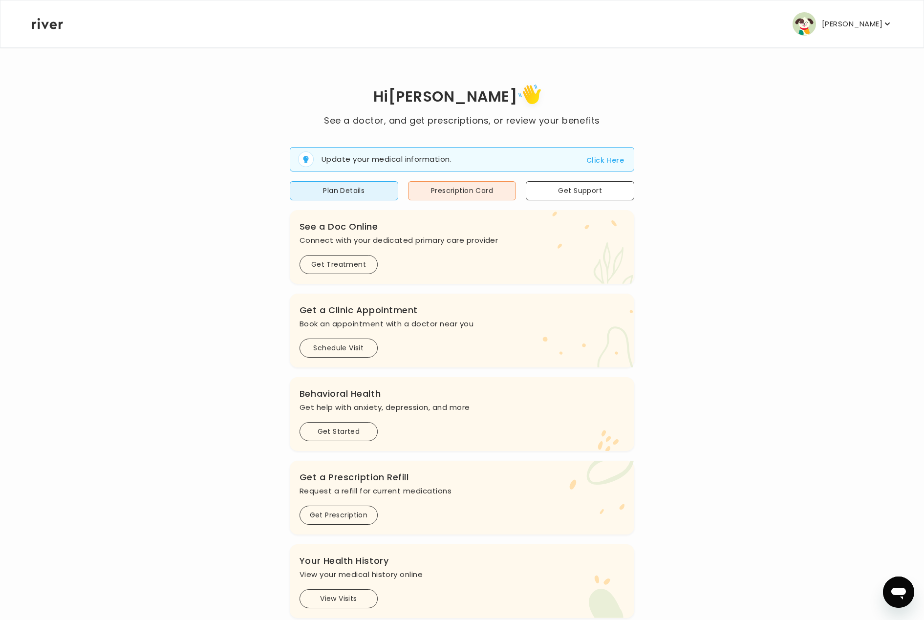
click at [840, 20] on p "[PERSON_NAME]" at bounding box center [852, 24] width 61 height 14
click at [672, 77] on div "Hi arnab See a doctor, and get prescriptions, or review your benefits Update yo…" at bounding box center [461, 346] width 861 height 599
click at [824, 26] on button "[PERSON_NAME]" at bounding box center [843, 23] width 100 height 23
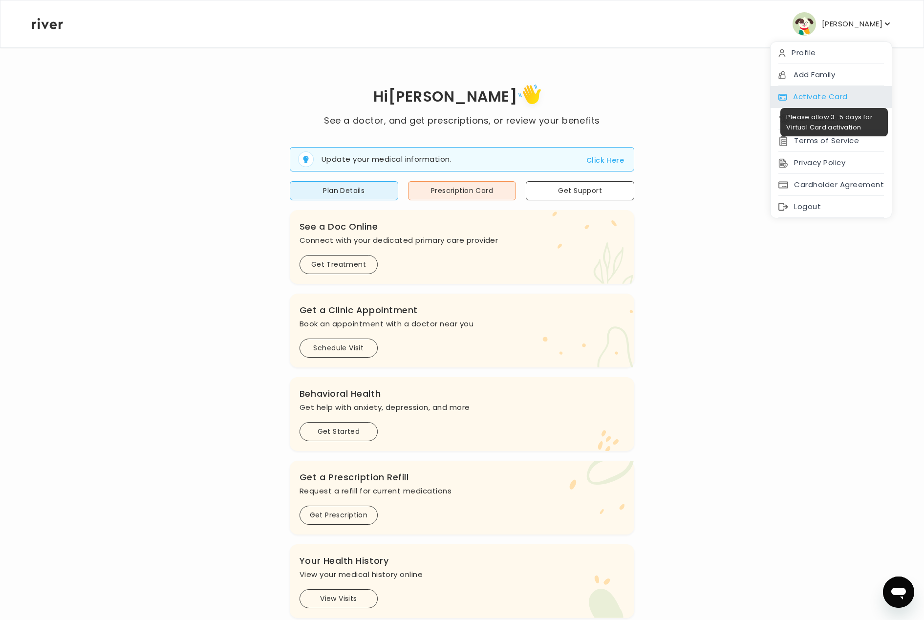
click at [835, 93] on div "Activate Card" at bounding box center [831, 97] width 121 height 22
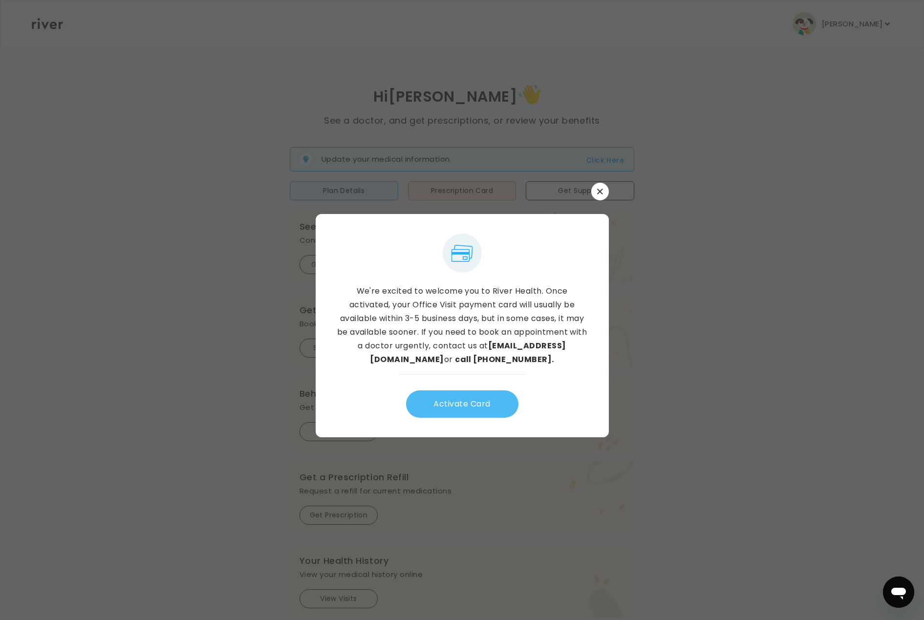
click at [452, 408] on button "Activate Card" at bounding box center [462, 403] width 112 height 27
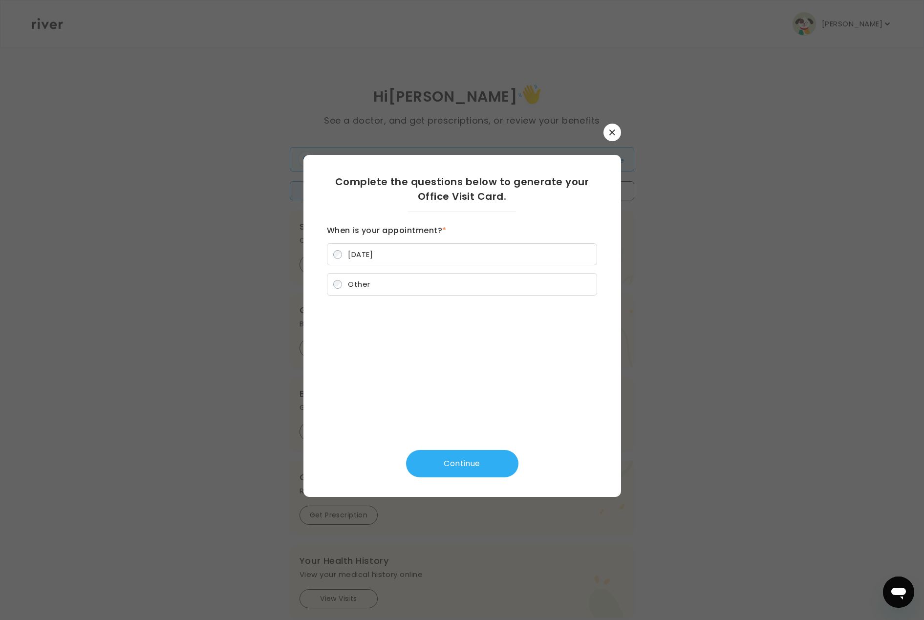
click at [392, 253] on label "[DATE]" at bounding box center [462, 254] width 270 height 22
click at [473, 463] on button "Continue" at bounding box center [462, 463] width 112 height 27
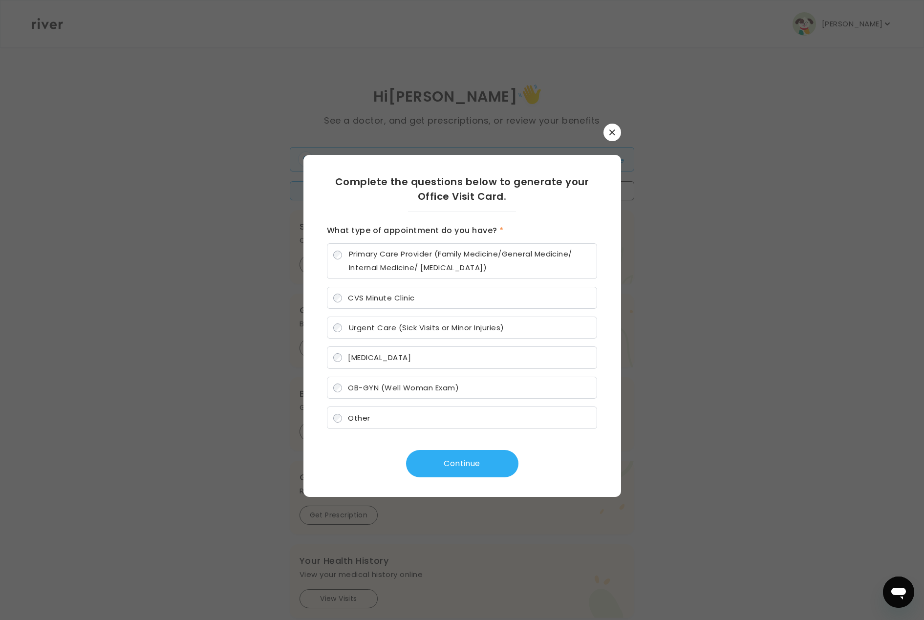
click at [406, 299] on span "CVS Minute Clinic" at bounding box center [381, 298] width 66 height 10
click at [465, 466] on button "Continue" at bounding box center [462, 463] width 112 height 27
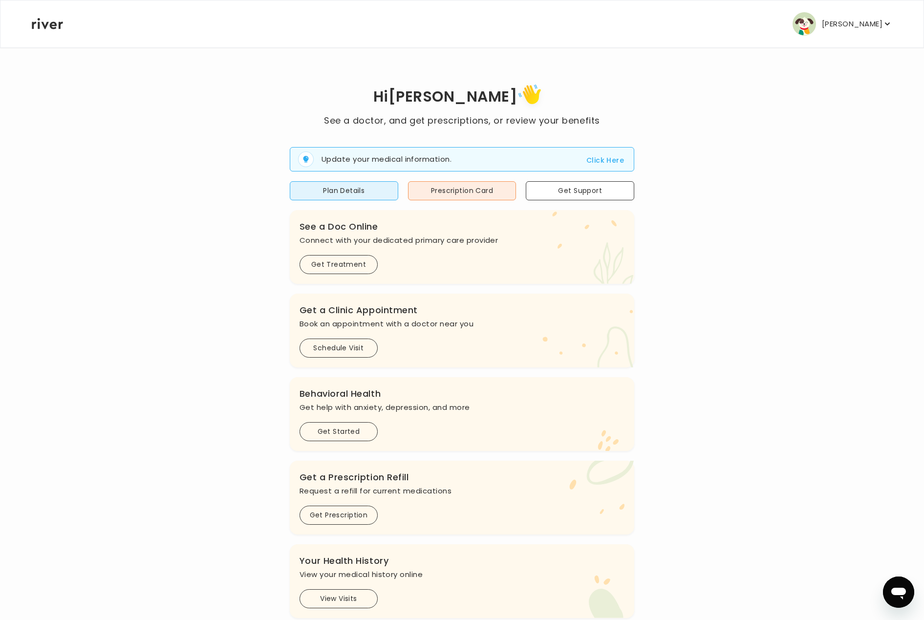
click at [855, 22] on p "[PERSON_NAME]" at bounding box center [852, 24] width 61 height 14
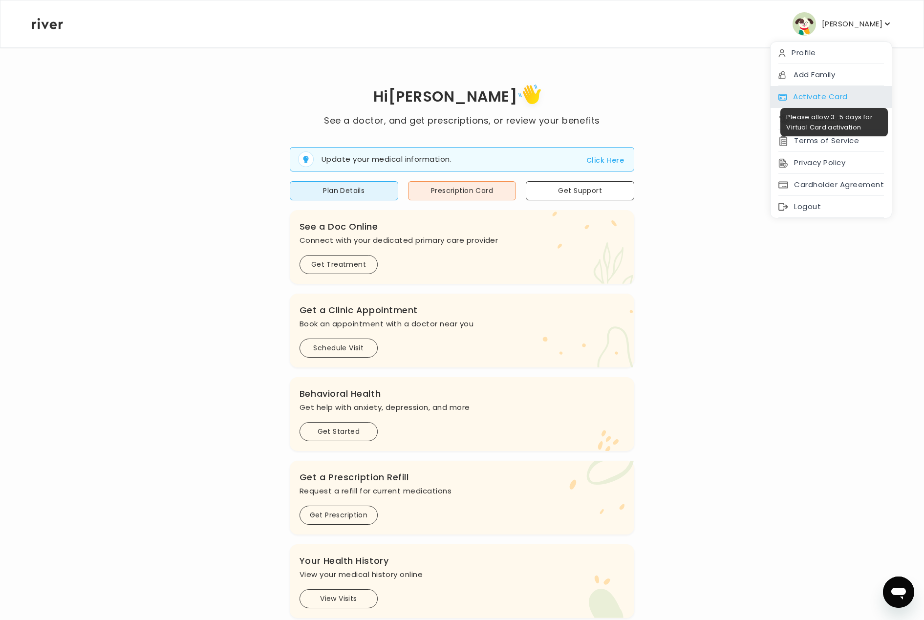
click at [830, 86] on div "Activate Card" at bounding box center [831, 97] width 121 height 22
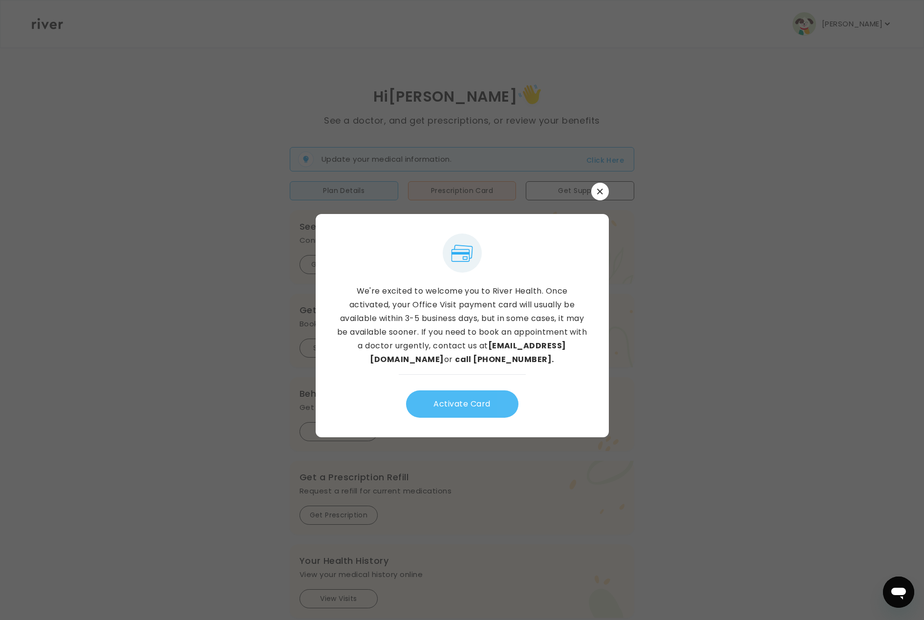
click at [482, 399] on button "Activate Card" at bounding box center [462, 403] width 112 height 27
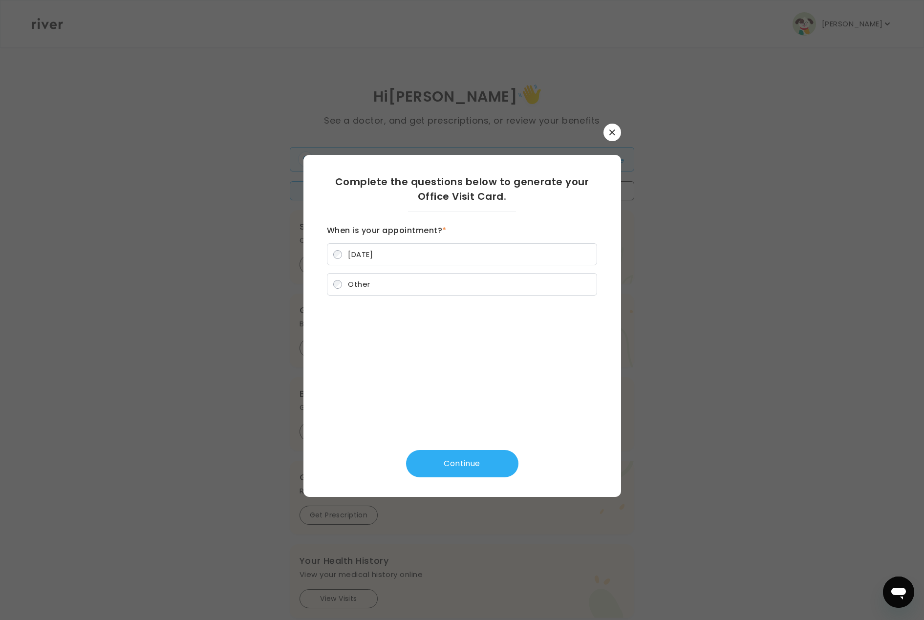
click at [407, 257] on label "[DATE]" at bounding box center [462, 254] width 270 height 22
click at [455, 468] on button "Continue" at bounding box center [462, 463] width 112 height 27
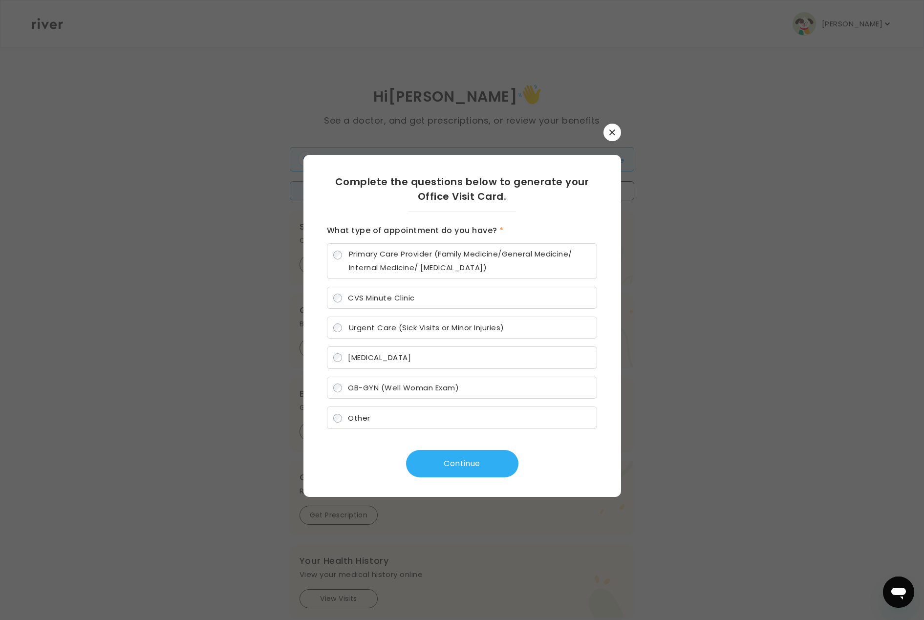
click at [376, 292] on label "CVS Minute Clinic" at bounding box center [462, 298] width 270 height 22
click at [463, 468] on button "Continue" at bounding box center [462, 463] width 112 height 27
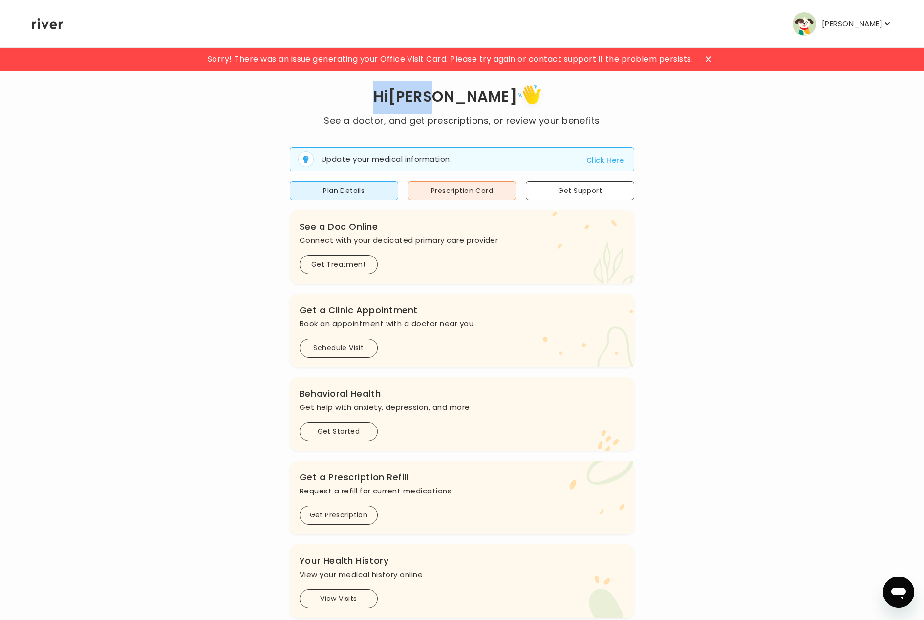
drag, startPoint x: 410, startPoint y: 96, endPoint x: 480, endPoint y: 95, distance: 69.9
click at [480, 95] on h1 "Hi arnab" at bounding box center [462, 97] width 276 height 33
click at [392, 111] on h1 "Hi arnab" at bounding box center [462, 97] width 276 height 33
click at [343, 123] on p "See a doctor, and get prescriptions, or review your benefits" at bounding box center [462, 121] width 276 height 14
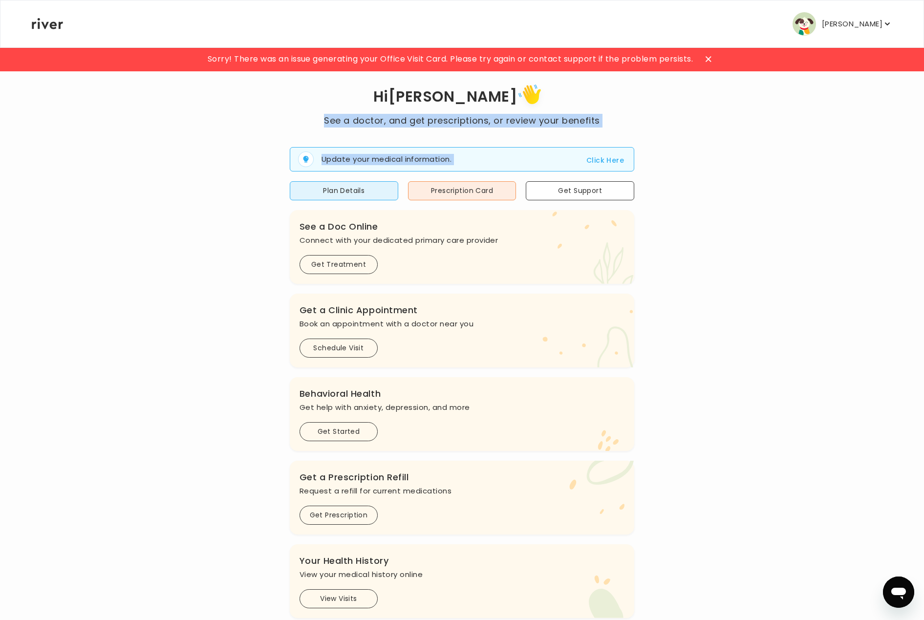
drag, startPoint x: 325, startPoint y: 122, endPoint x: 610, endPoint y: 125, distance: 285.4
click at [611, 125] on div "Hi arnab See a doctor, and get prescriptions, or review your benefits Update yo…" at bounding box center [461, 349] width 861 height 537
click at [610, 125] on div "Hi arnab See a doctor, and get prescriptions, or review your benefits Update yo…" at bounding box center [461, 349] width 861 height 537
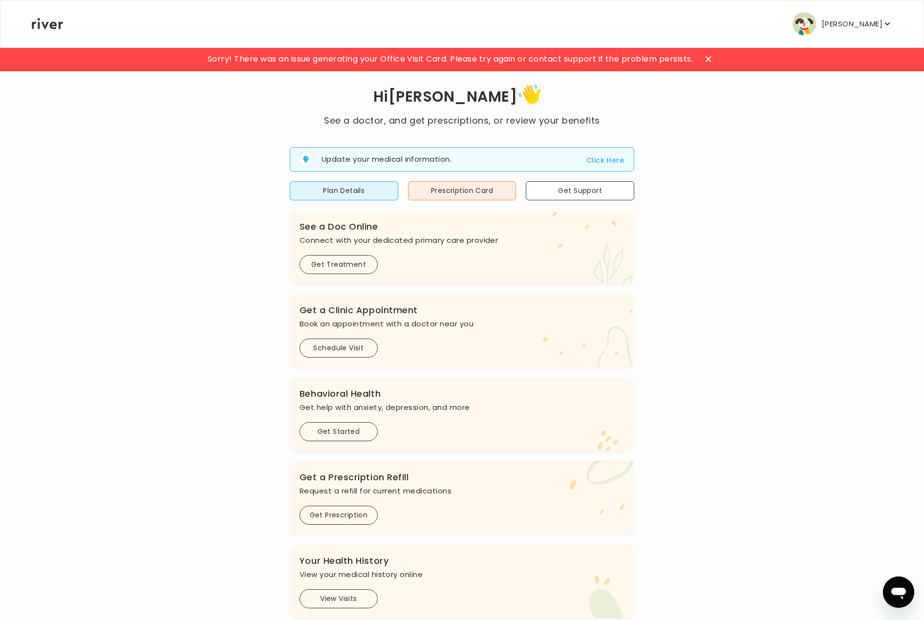
click at [590, 118] on p "See a doctor, and get prescriptions, or review your benefits" at bounding box center [462, 121] width 276 height 14
drag, startPoint x: 601, startPoint y: 120, endPoint x: 321, endPoint y: 121, distance: 279.5
click at [321, 120] on div "Hi arnab See a doctor, and get prescriptions, or review your benefits Update yo…" at bounding box center [461, 349] width 861 height 537
drag, startPoint x: 414, startPoint y: 98, endPoint x: 545, endPoint y: 99, distance: 130.5
click at [545, 99] on h1 "Hi arnab" at bounding box center [462, 97] width 276 height 33
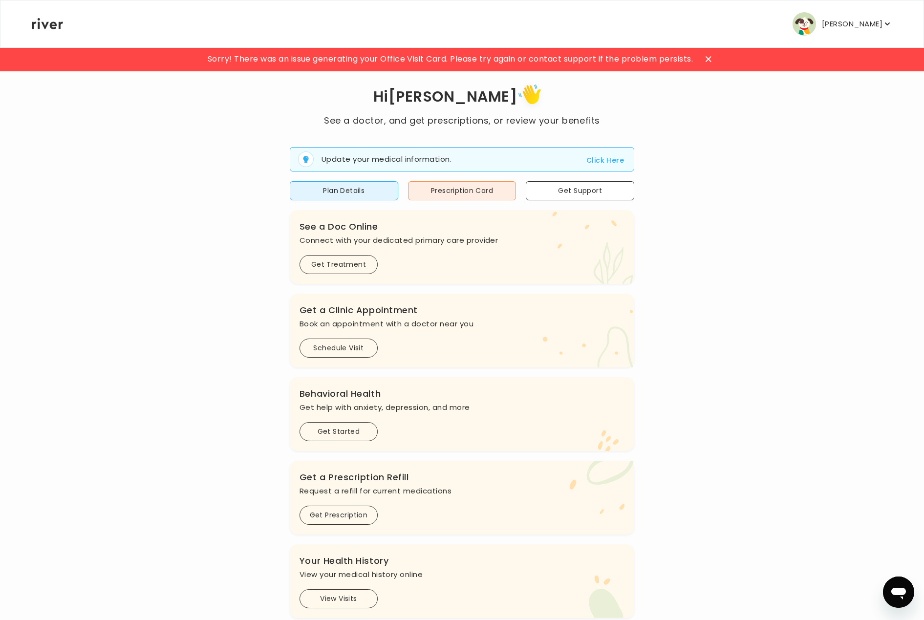
click at [517, 96] on icon at bounding box center [534, 97] width 34 height 33
drag, startPoint x: 505, startPoint y: 94, endPoint x: 391, endPoint y: 94, distance: 113.8
click at [391, 94] on h1 "Hi arnab" at bounding box center [462, 97] width 276 height 33
drag, startPoint x: 413, startPoint y: 97, endPoint x: 585, endPoint y: 100, distance: 171.5
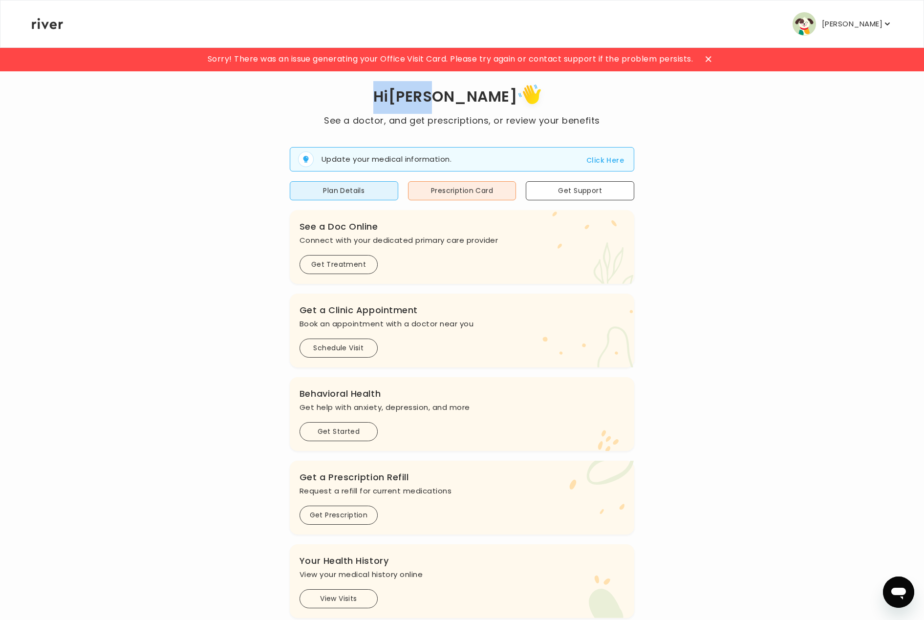
click at [585, 100] on h1 "Hi arnab" at bounding box center [462, 97] width 276 height 33
click at [835, 17] on p "[PERSON_NAME]" at bounding box center [852, 24] width 61 height 14
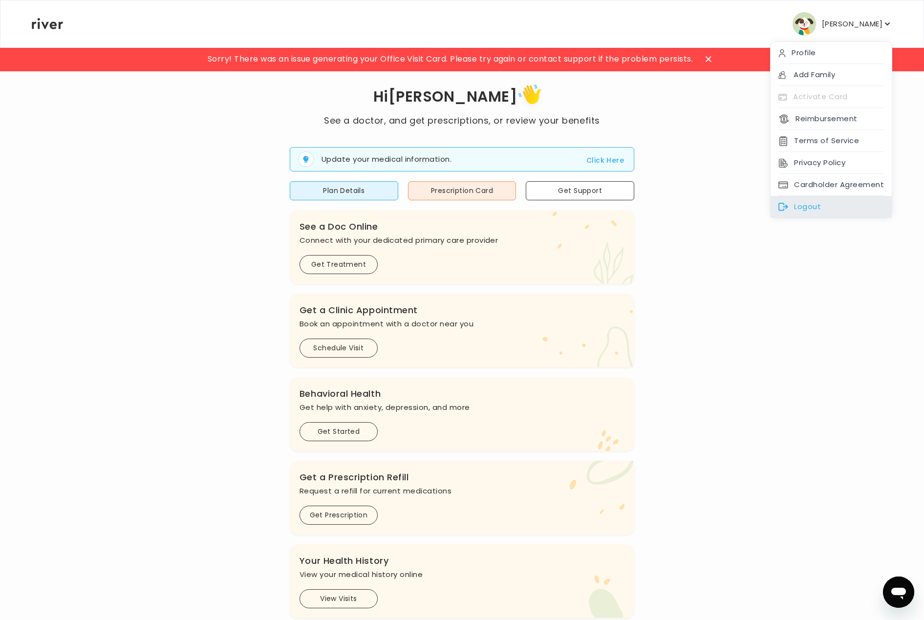
click at [825, 204] on div "Logout" at bounding box center [831, 207] width 121 height 22
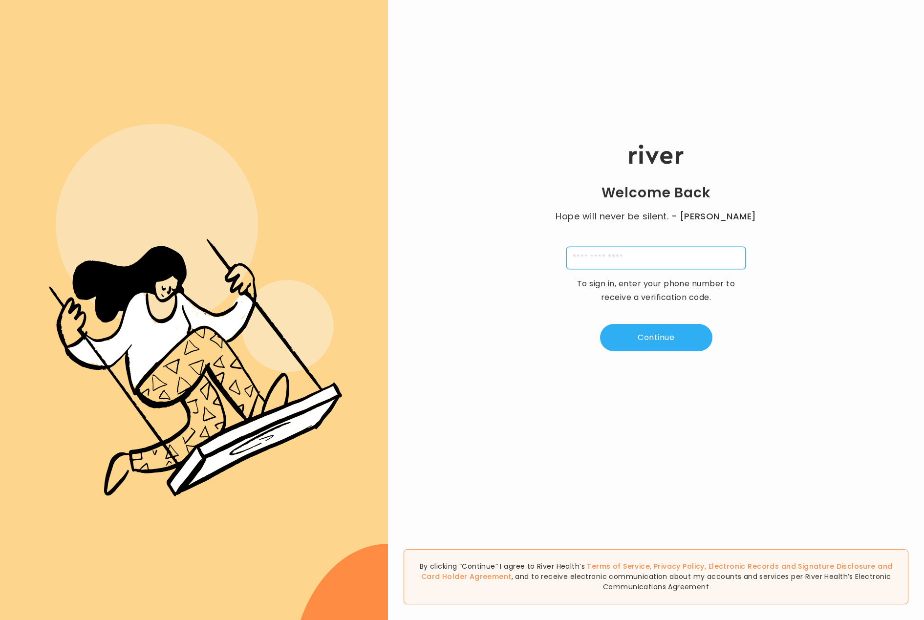
click at [589, 262] on input "tel" at bounding box center [655, 258] width 179 height 22
paste input "**********"
type input "**********"
click at [665, 339] on button "Continue" at bounding box center [656, 337] width 112 height 27
type input "*"
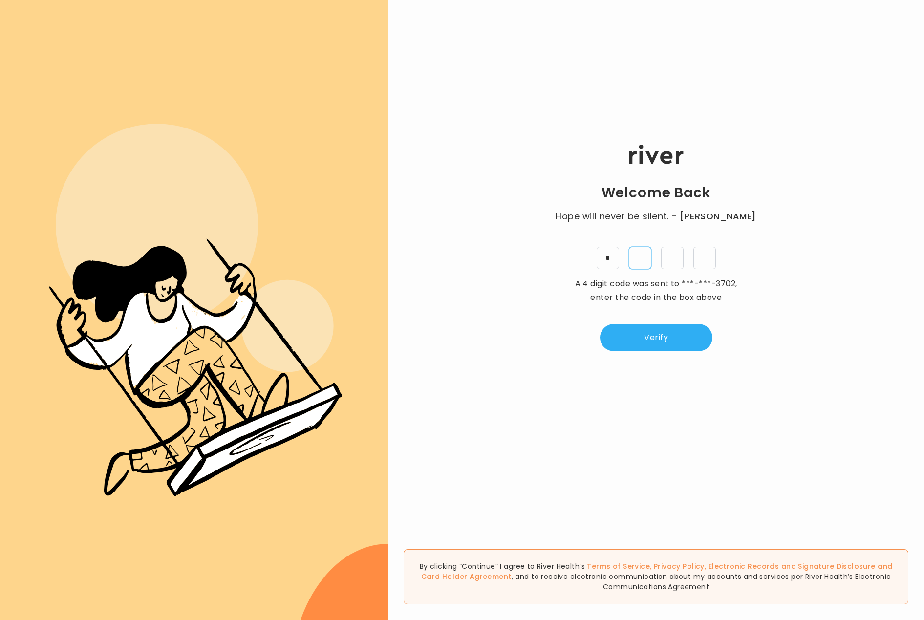
type input "*"
click at [636, 353] on div "Welcome Back Hope will never be silent. - [PERSON_NAME] * * * * A 4 digit code …" at bounding box center [656, 248] width 536 height 372
click at [641, 339] on button "Verify" at bounding box center [656, 337] width 112 height 27
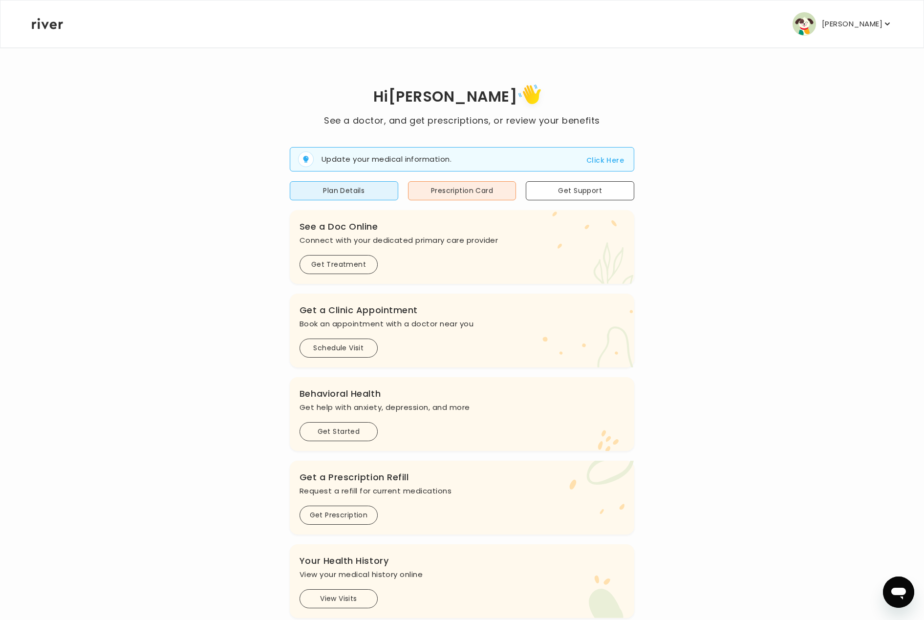
click at [838, 24] on p "[PERSON_NAME]" at bounding box center [852, 24] width 61 height 14
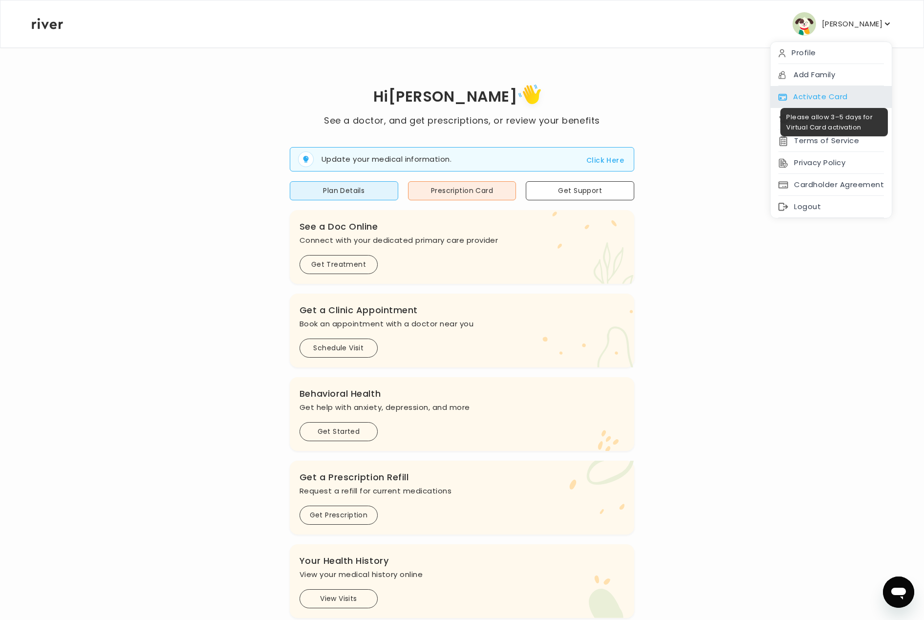
click at [829, 100] on div "Activate Card" at bounding box center [831, 97] width 121 height 22
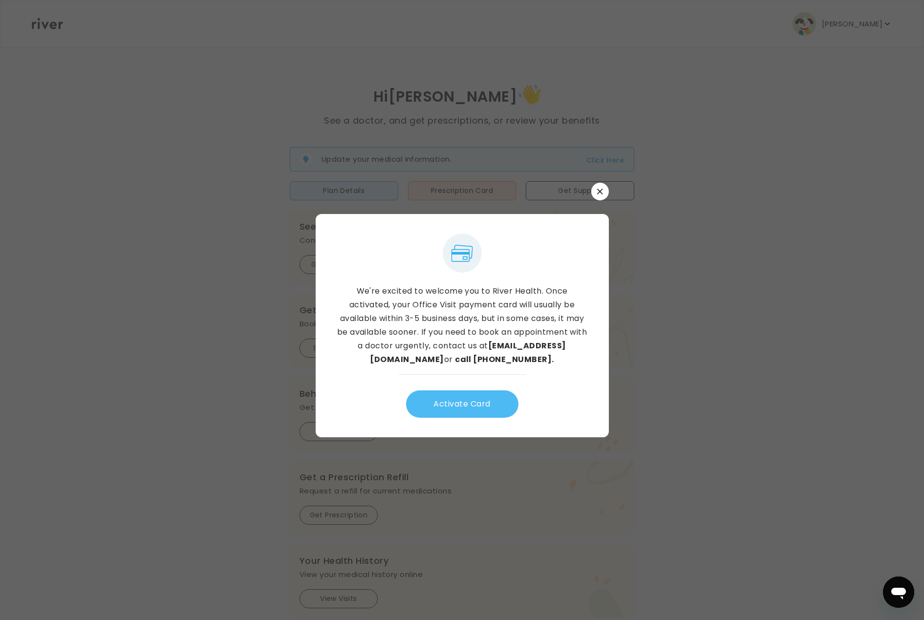
click at [477, 398] on button "Activate Card" at bounding box center [462, 403] width 112 height 27
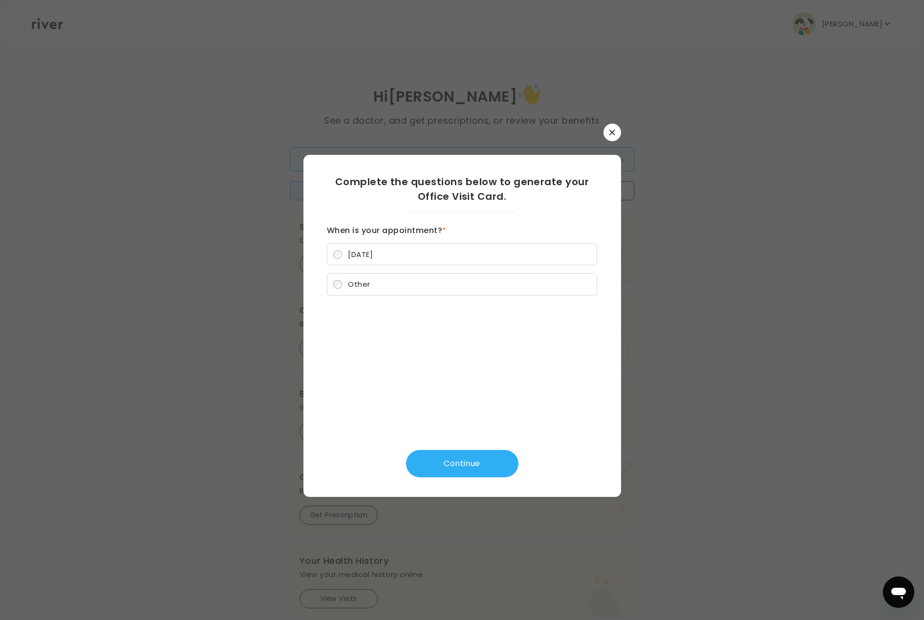
click at [370, 250] on span "[DATE]" at bounding box center [360, 254] width 25 height 10
click at [459, 459] on button "Continue" at bounding box center [462, 463] width 112 height 27
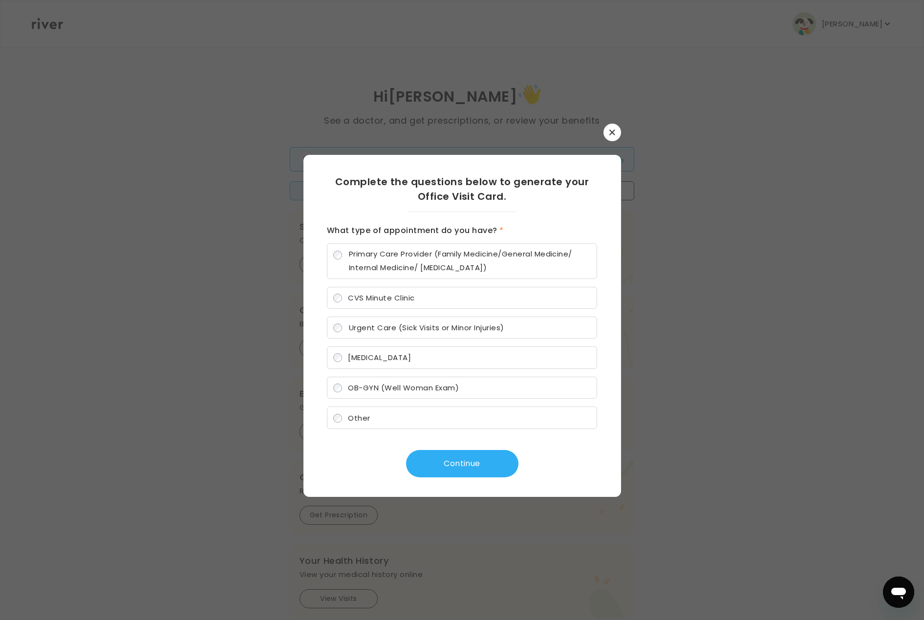
click at [401, 302] on label "CVS Minute Clinic" at bounding box center [462, 298] width 270 height 22
click at [468, 465] on button "Continue" at bounding box center [462, 463] width 112 height 27
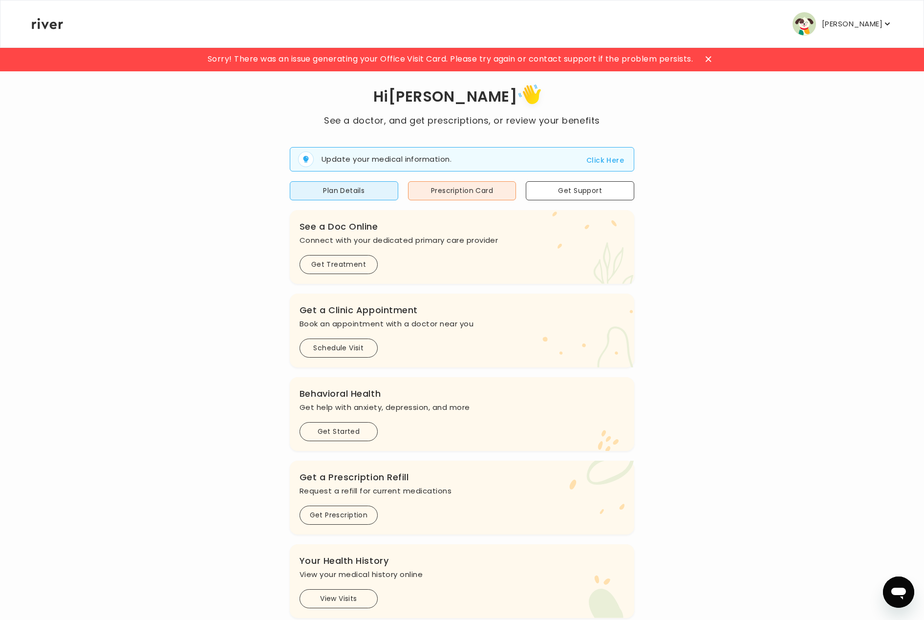
click at [825, 19] on p "[PERSON_NAME]" at bounding box center [852, 24] width 61 height 14
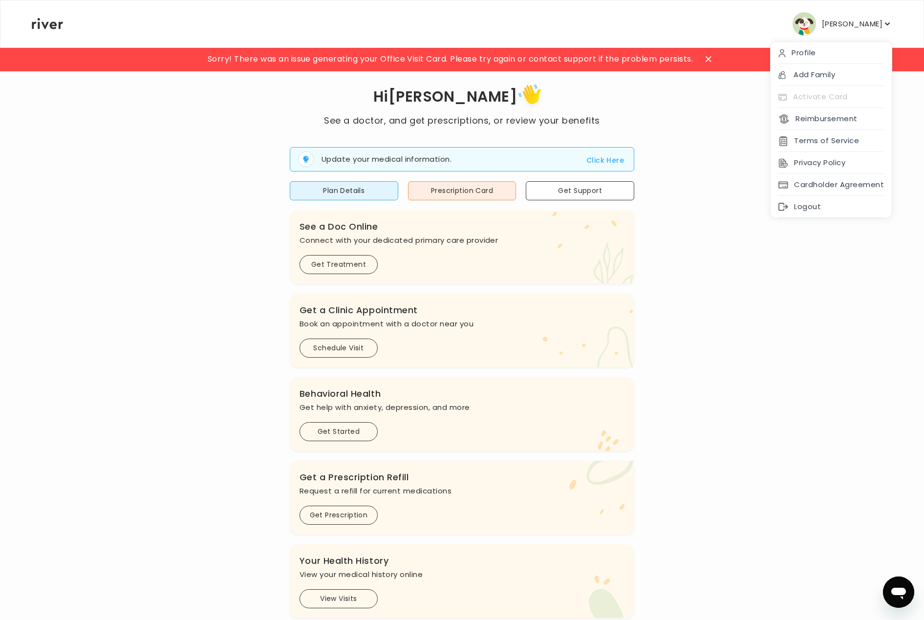
click at [857, 25] on p "[PERSON_NAME]" at bounding box center [852, 24] width 61 height 14
